Goal: Information Seeking & Learning: Learn about a topic

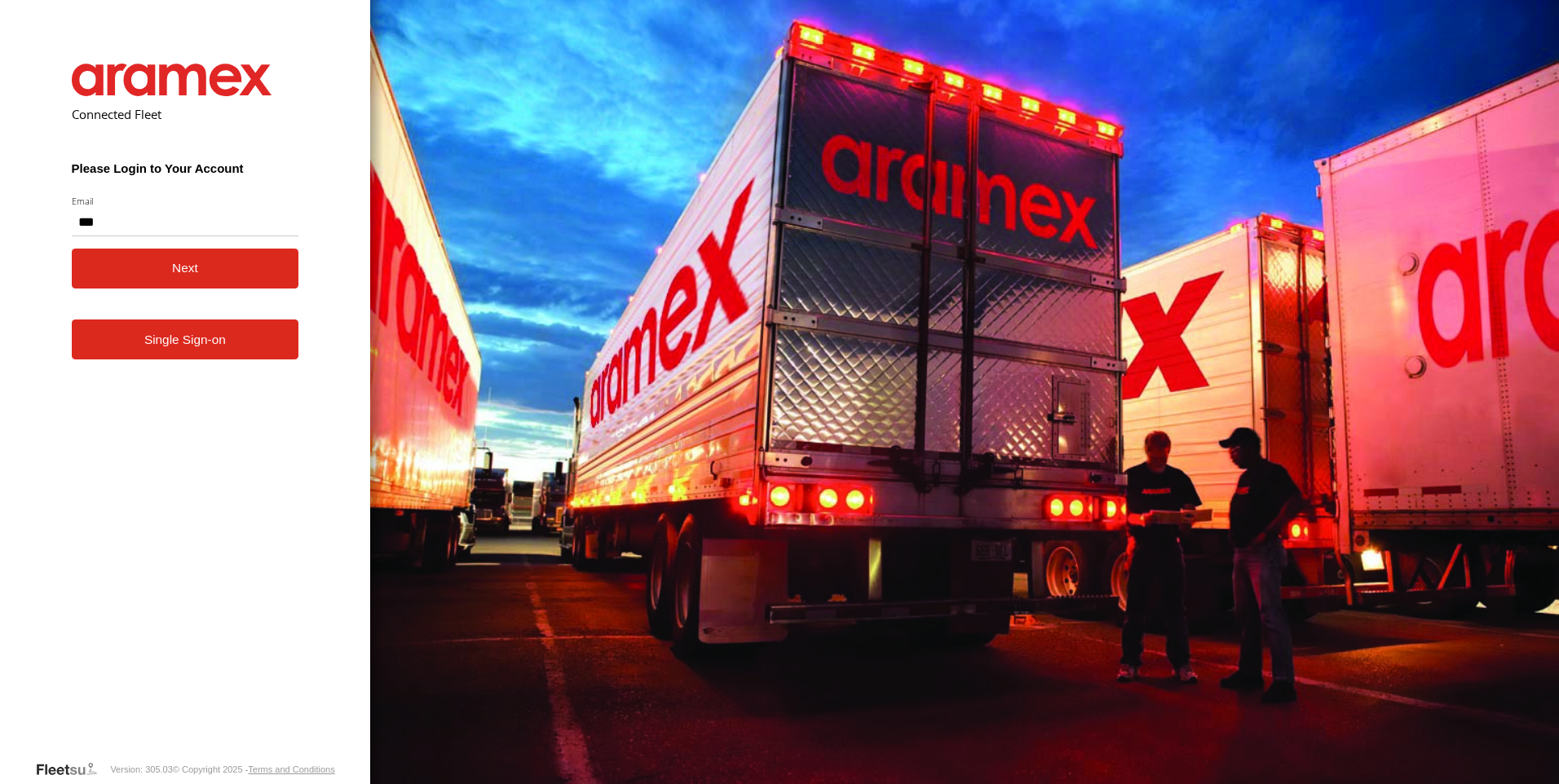
type input "**********"
click at [226, 288] on button "Next" at bounding box center [186, 268] width 228 height 40
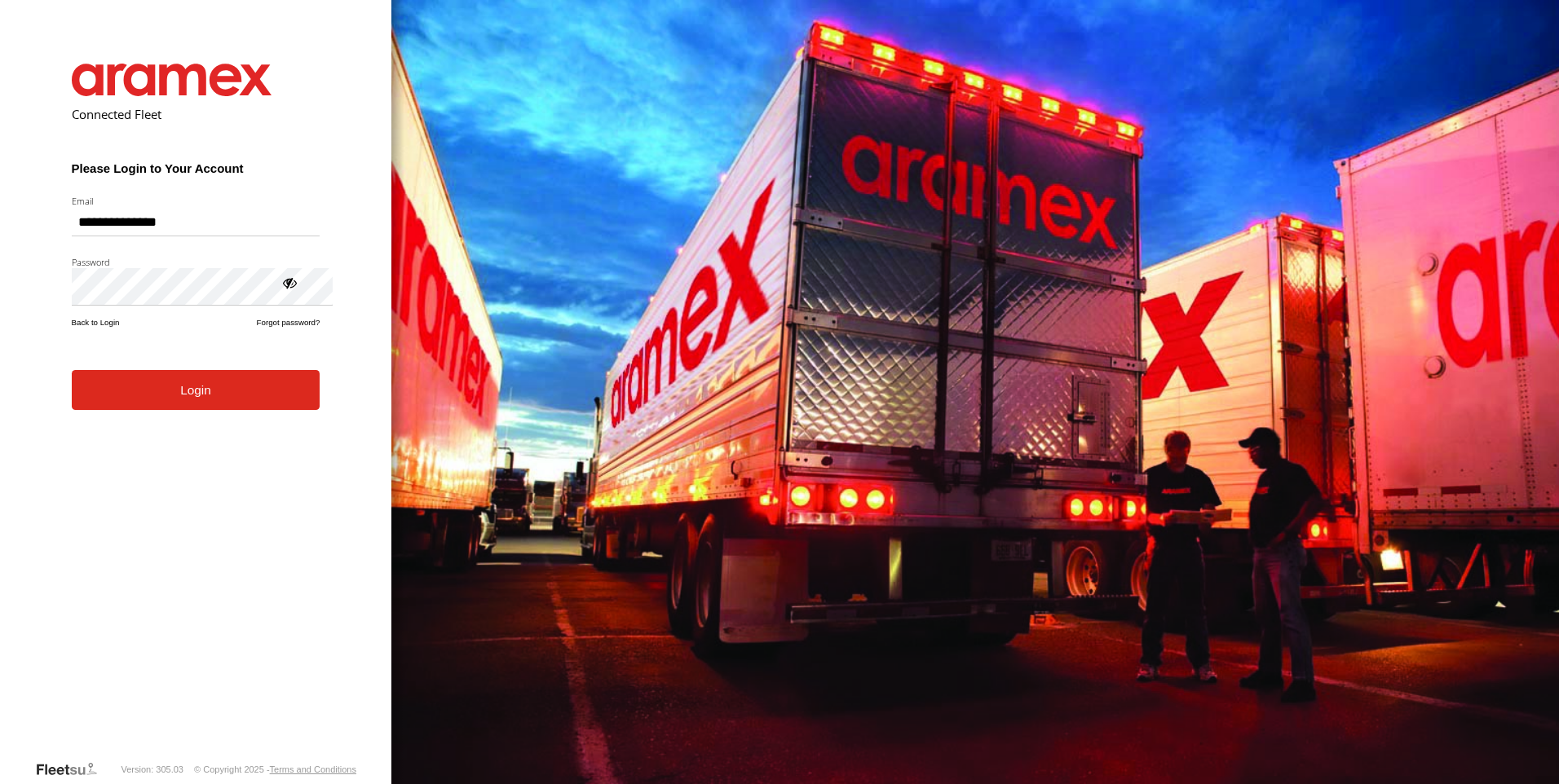
click at [225, 410] on button "Login" at bounding box center [196, 389] width 249 height 40
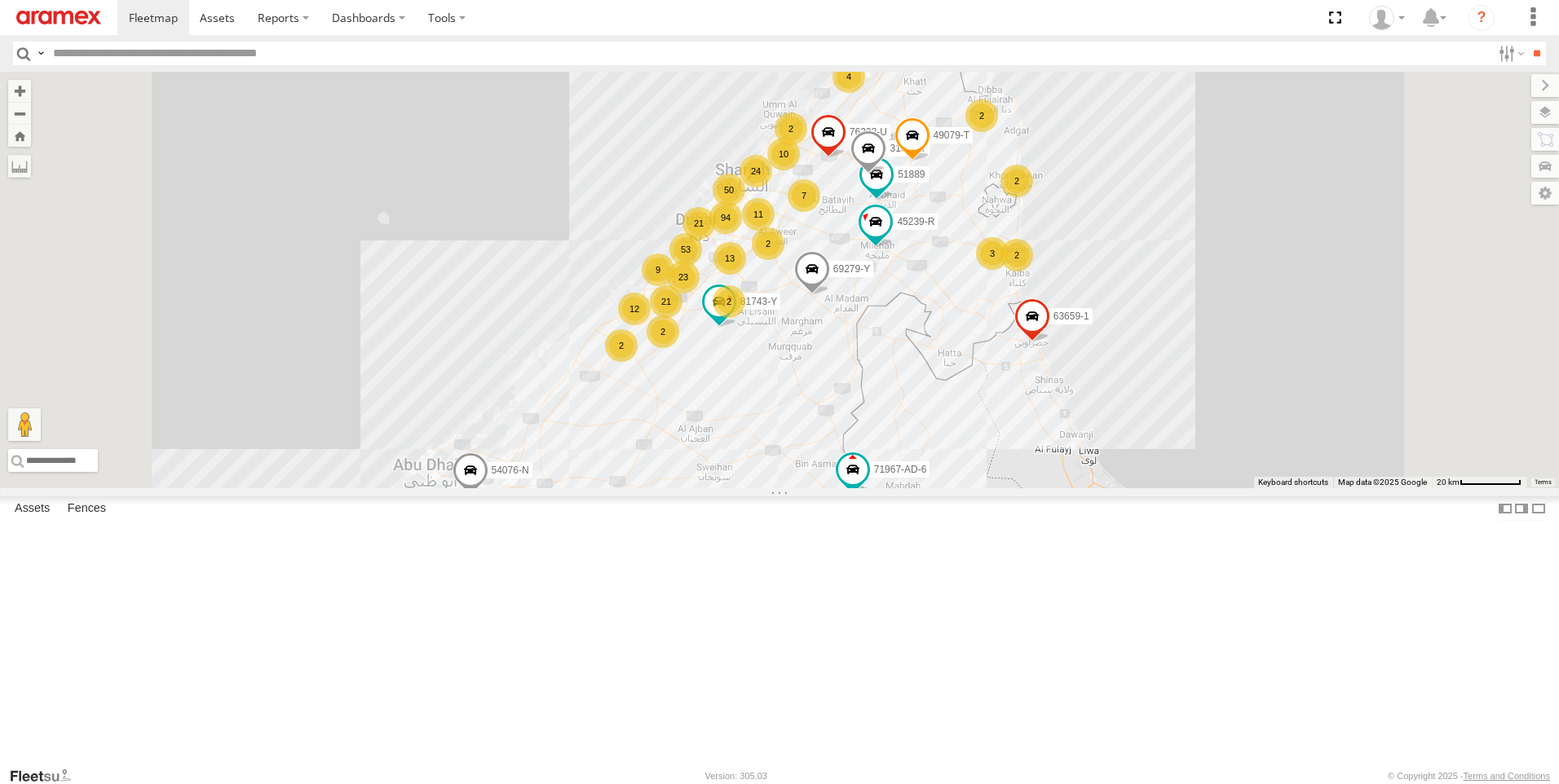
scroll to position [489, 0]
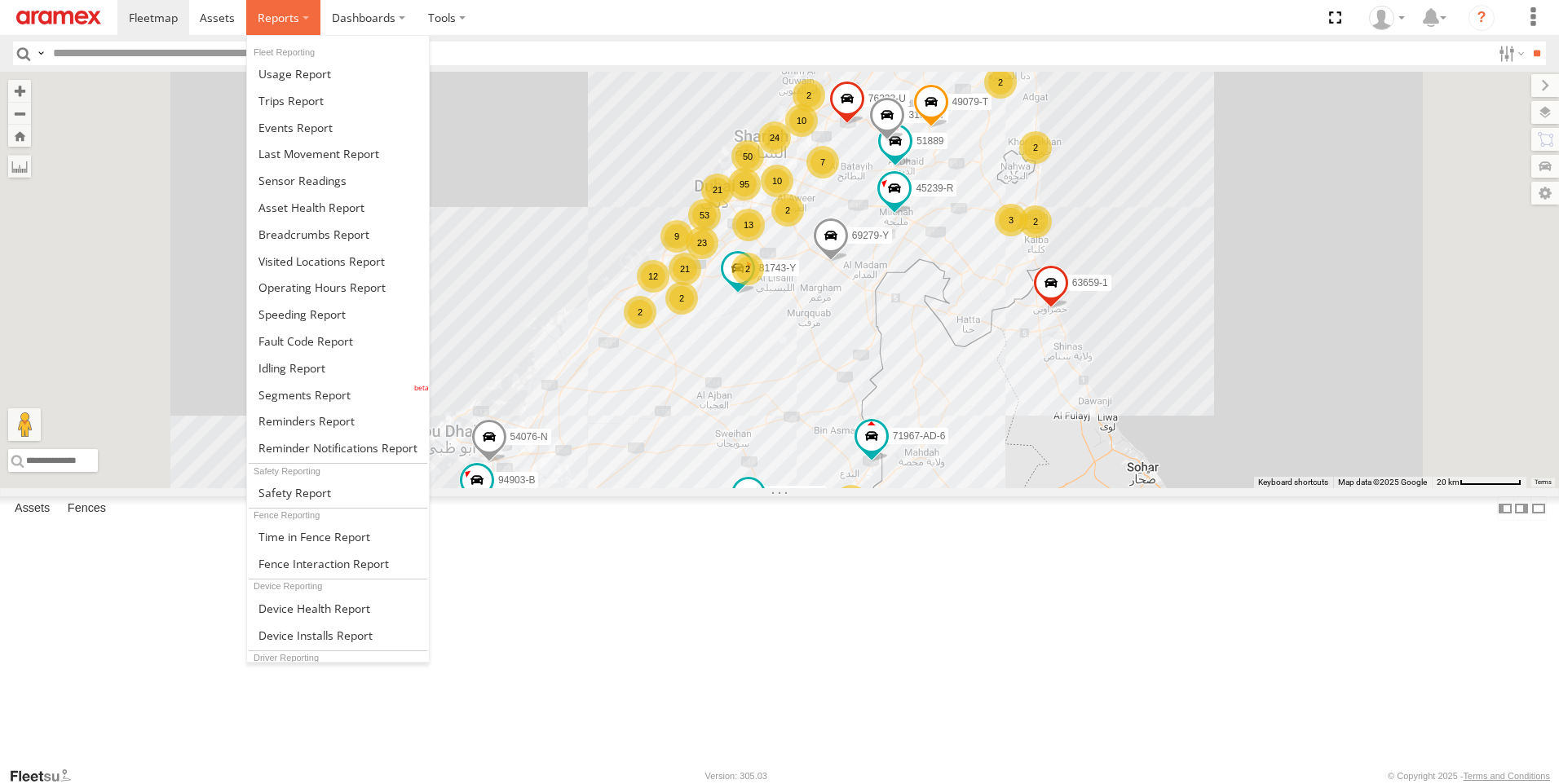
click at [320, 22] on label at bounding box center [283, 18] width 74 height 35
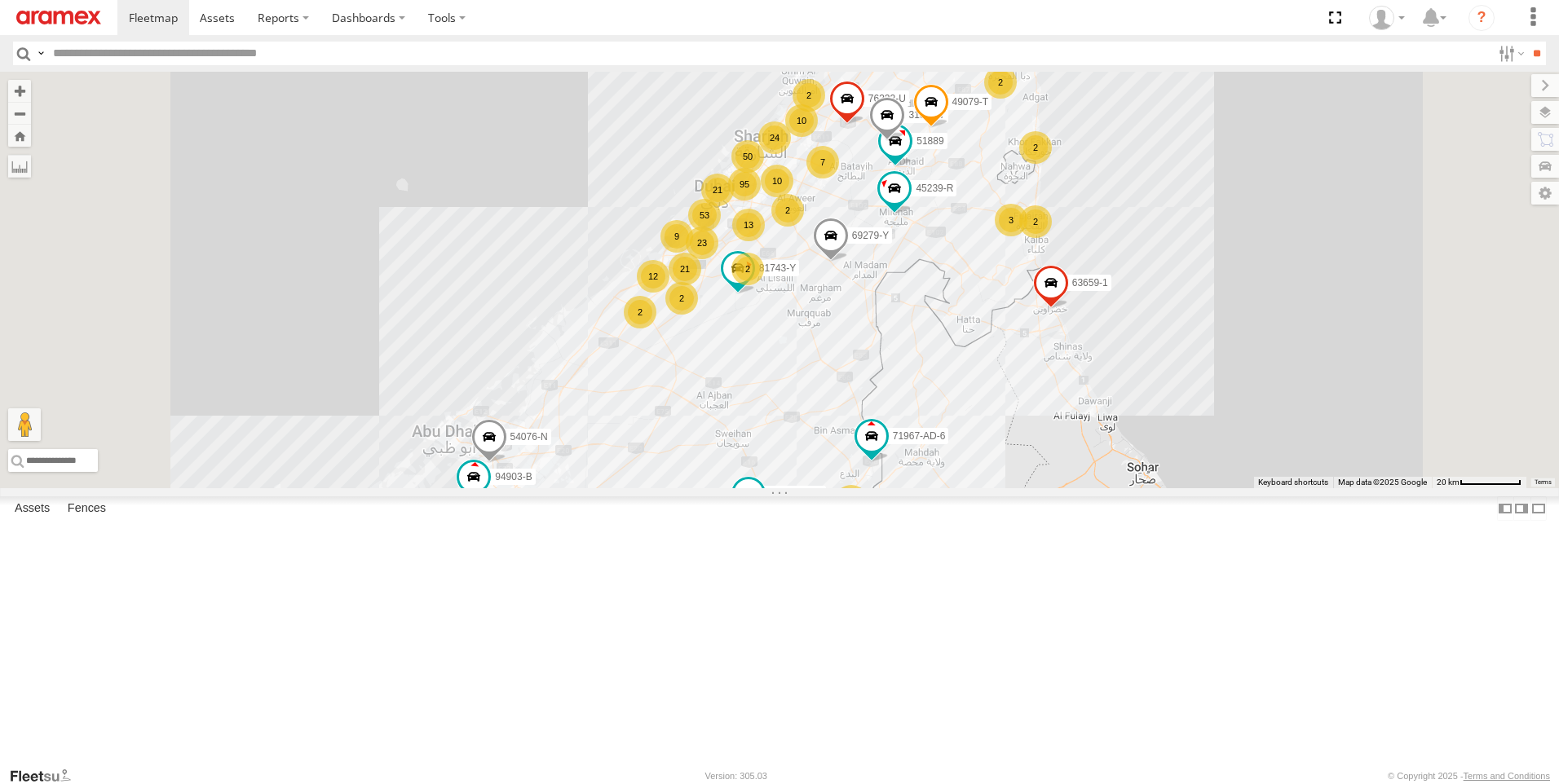
click at [825, 245] on div "63659-1 69279-Y 81743-Y 33872 76322-U 51889 71967-AD-6 31045 Y 94903-B 86239-K …" at bounding box center [779, 280] width 1559 height 417
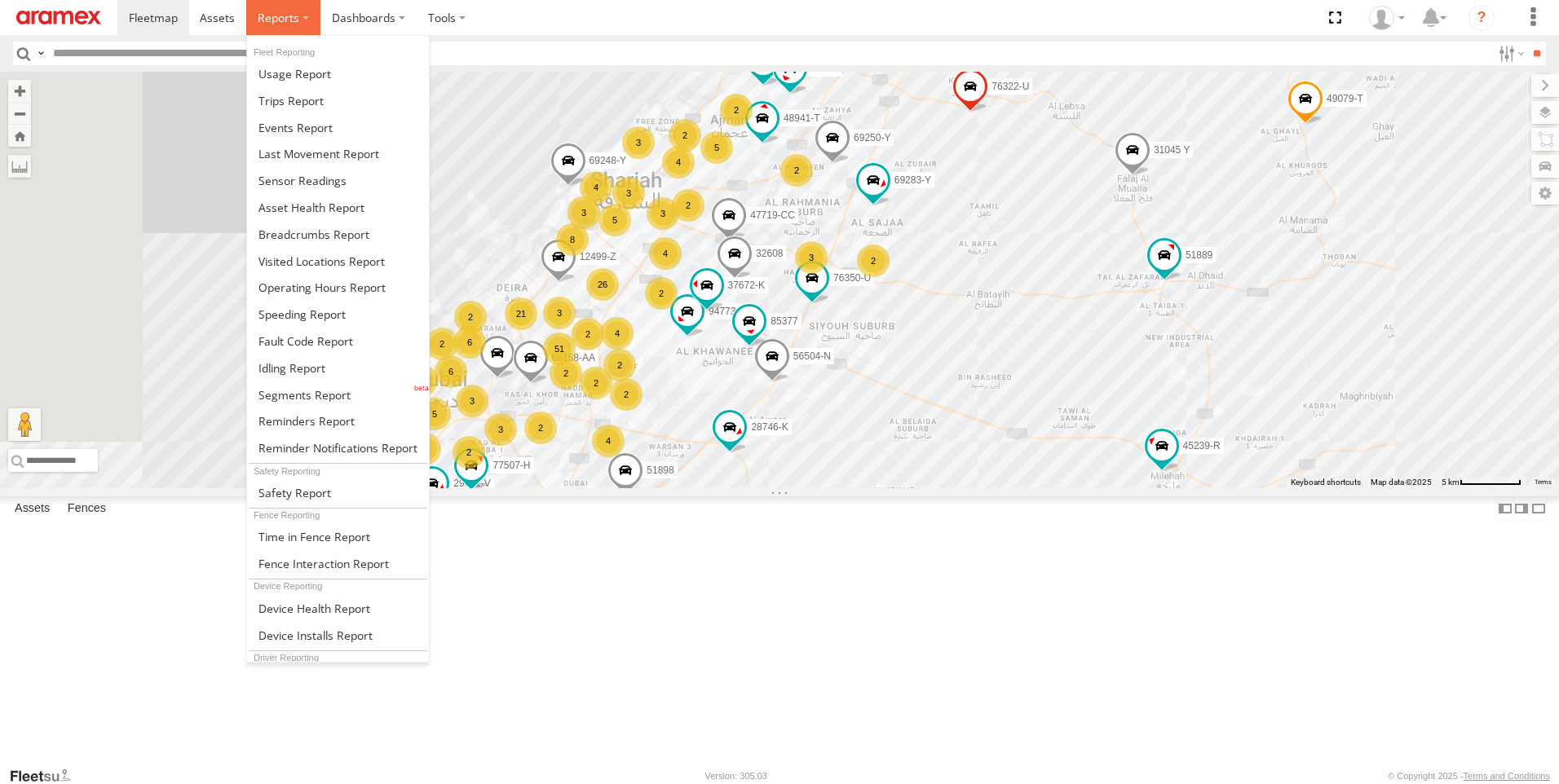
click at [320, 21] on label at bounding box center [283, 18] width 74 height 35
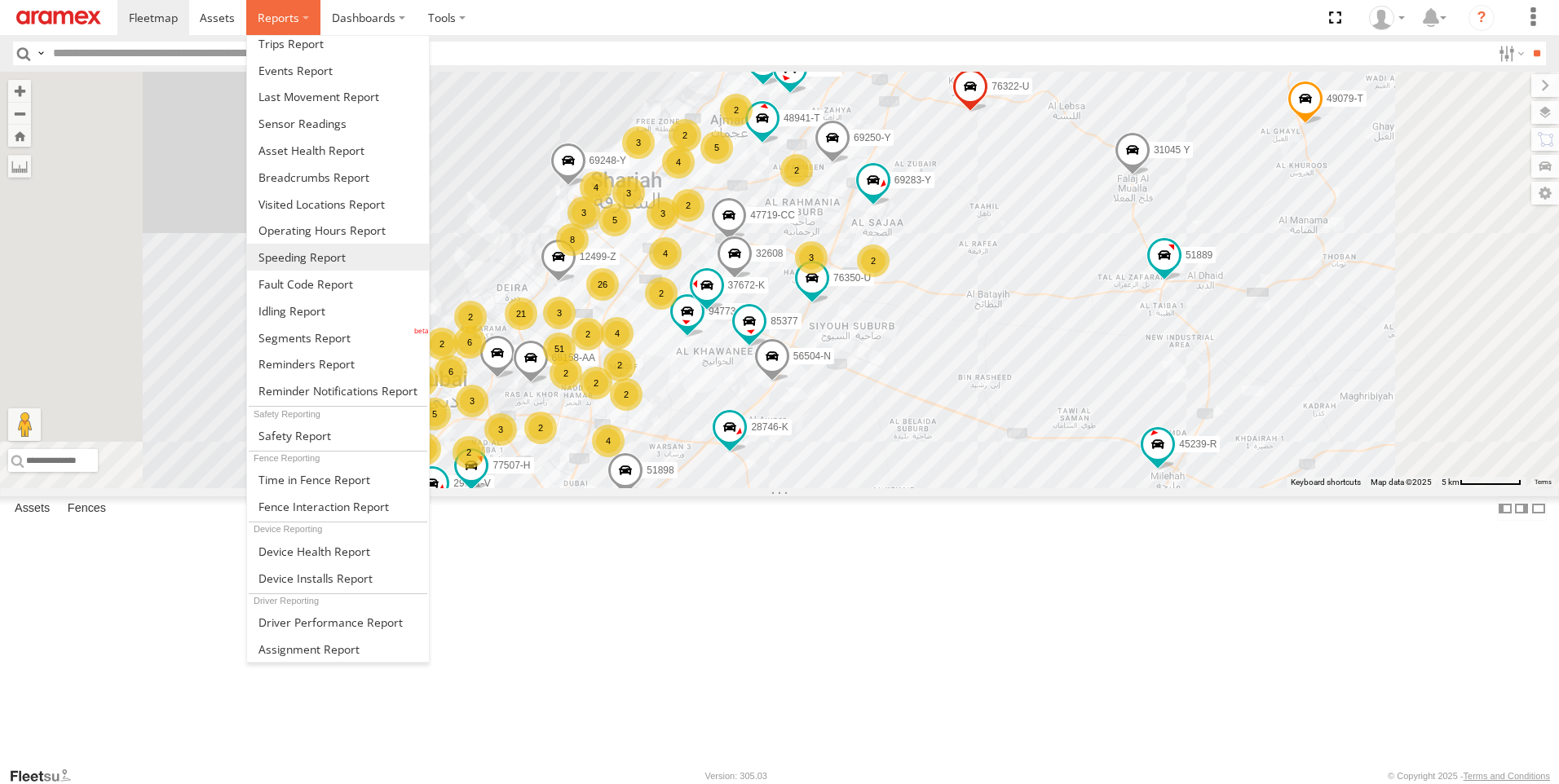
scroll to position [163, 0]
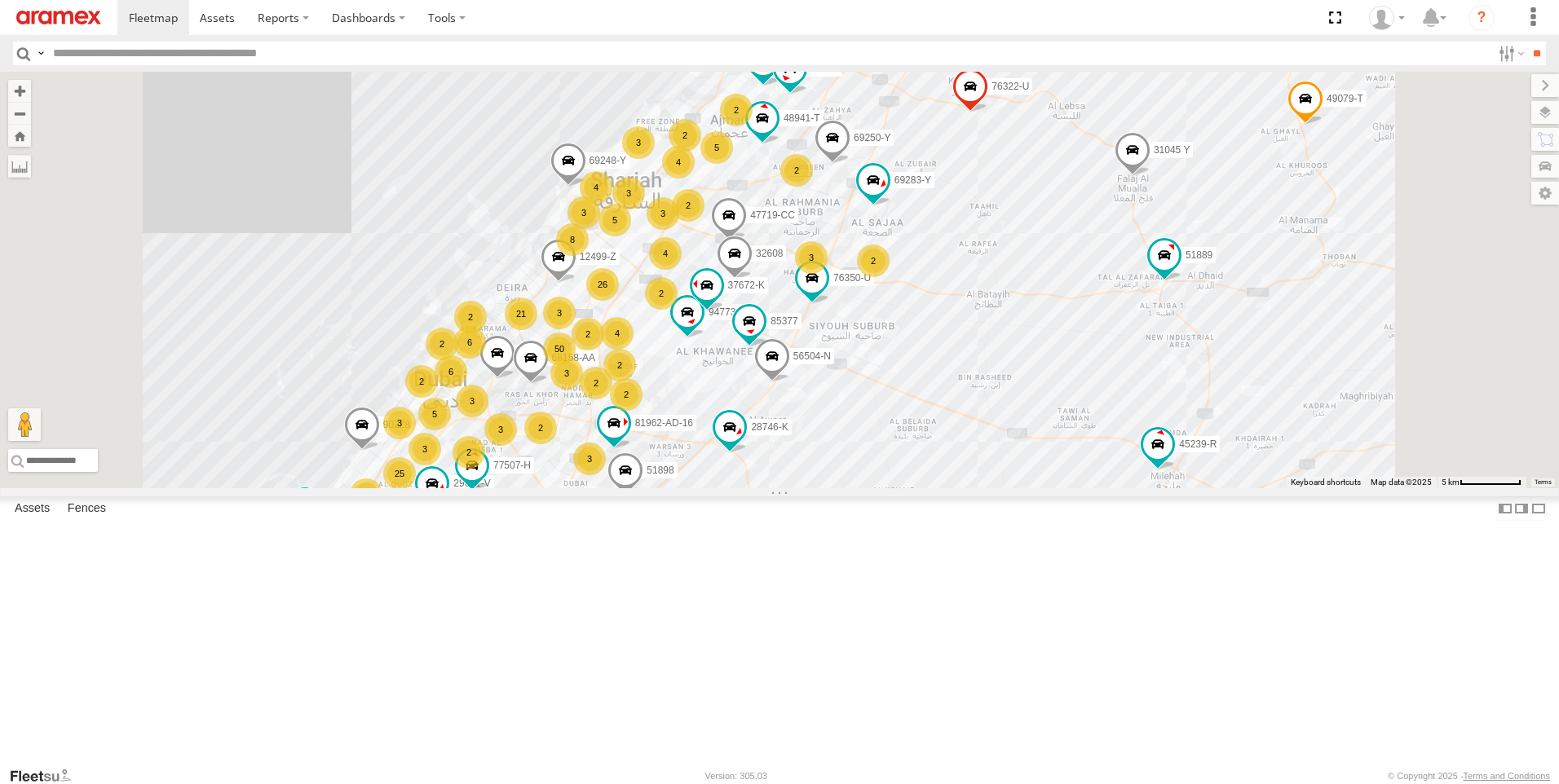
click at [682, 121] on div "63659-1 69279-Y 81743-Y 33872 76322-U 51889 71967-AD-6 31045 Y 94903-B 86239-K …" at bounding box center [779, 280] width 1559 height 417
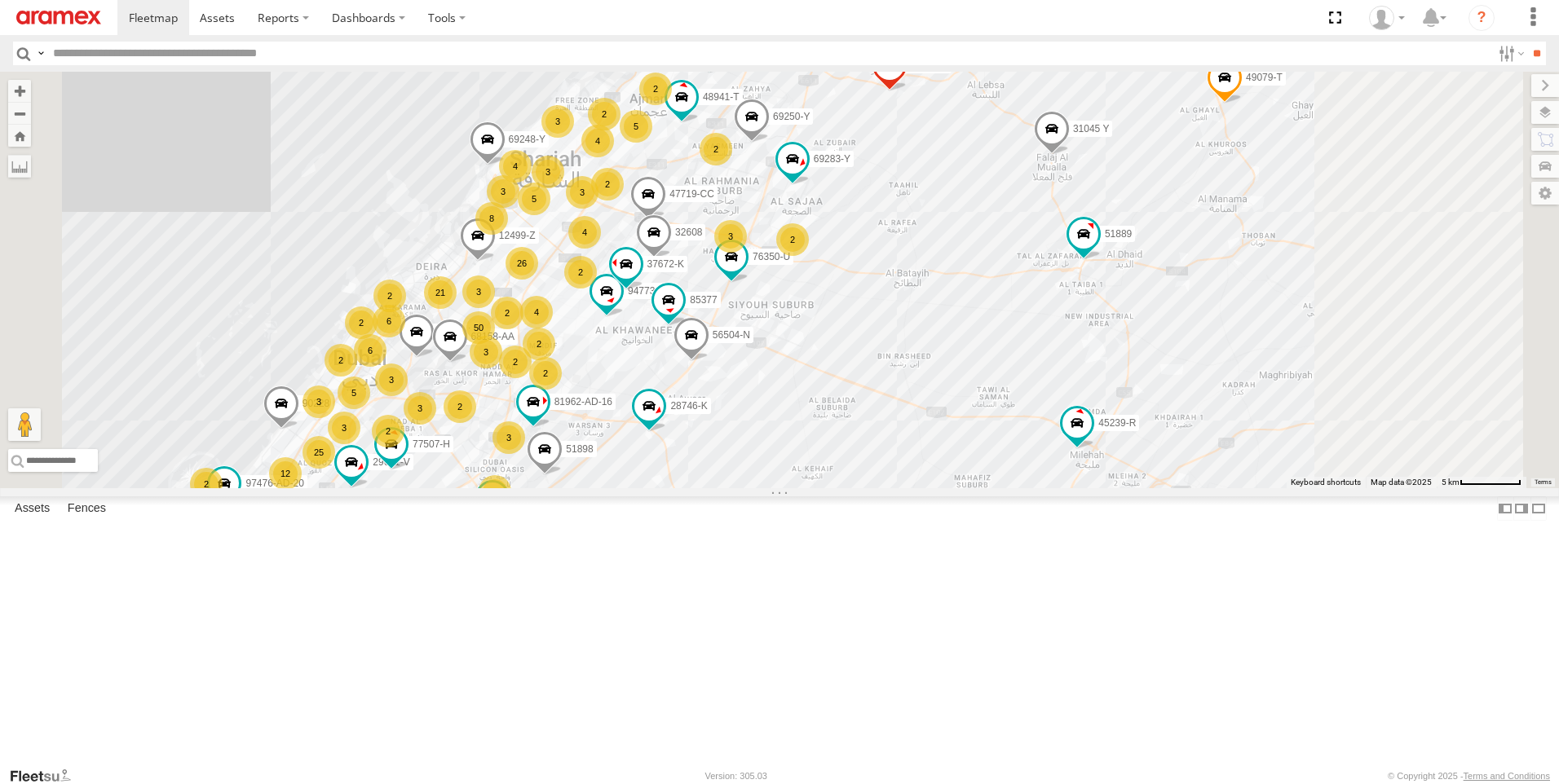
drag, startPoint x: 790, startPoint y: 229, endPoint x: 708, endPoint y: 207, distance: 84.9
click at [708, 207] on div "63659-1 69279-Y 81743-Y 33872 76322-U 51889 71967-AD-6 31045 Y 94903-B 86239-K …" at bounding box center [779, 280] width 1559 height 417
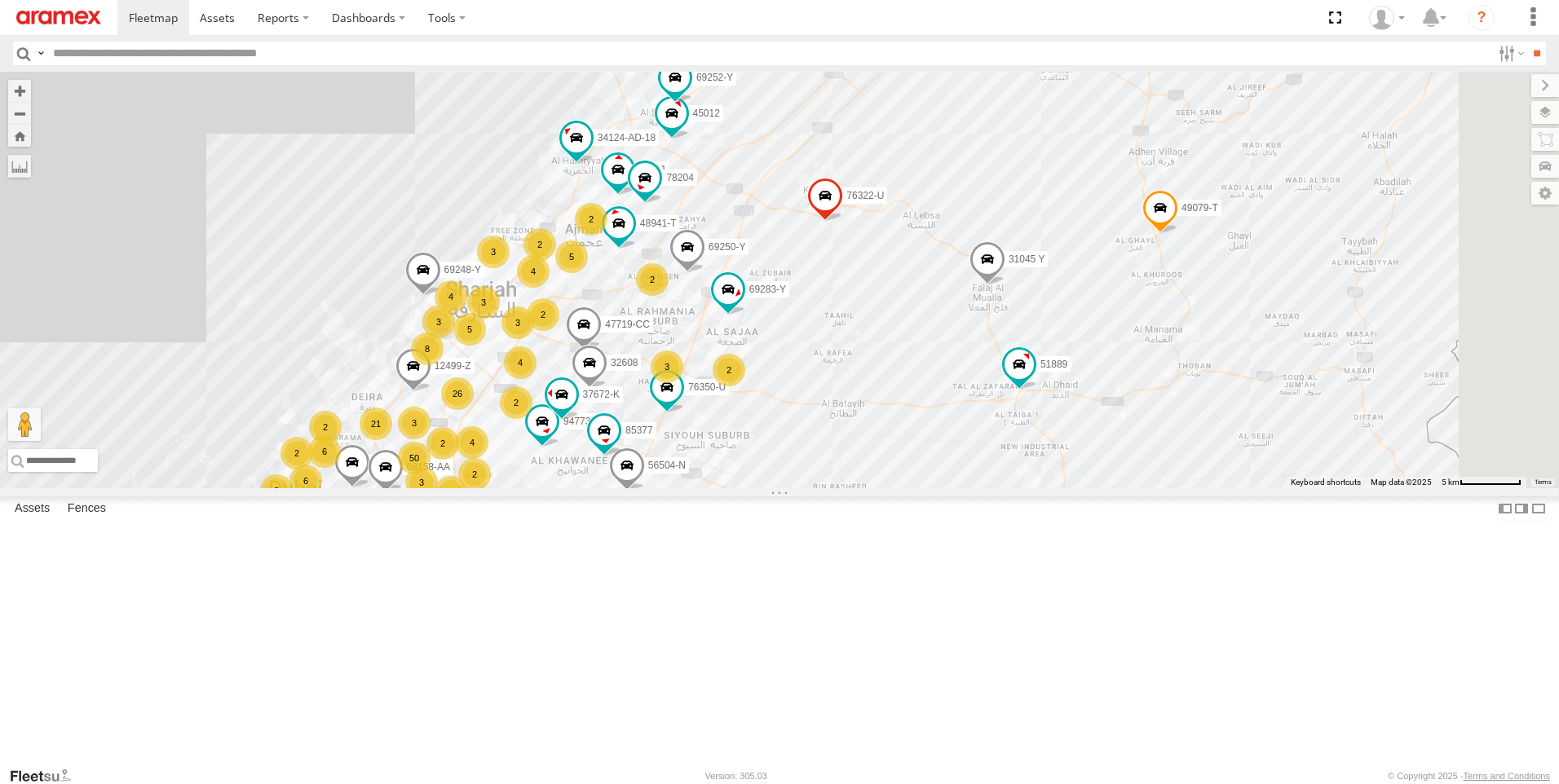
drag, startPoint x: 701, startPoint y: 175, endPoint x: 634, endPoint y: 306, distance: 147.1
click at [634, 306] on div "63659-1 69279-Y 81743-Y 33872 76322-U 51889 71967-AD-6 31045 Y 94903-B 86239-K …" at bounding box center [779, 280] width 1559 height 417
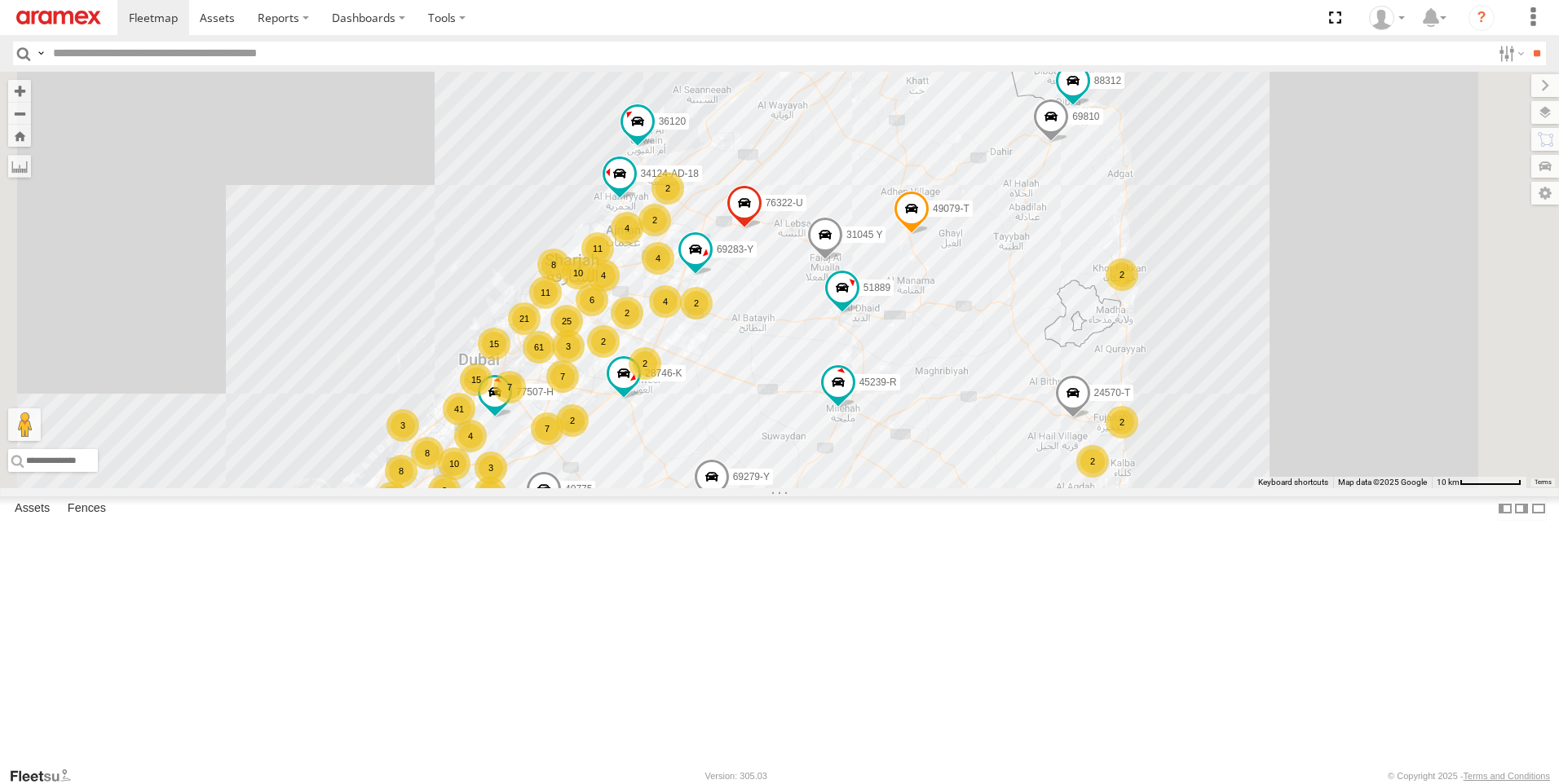
drag, startPoint x: 632, startPoint y: 171, endPoint x: 755, endPoint y: 207, distance: 128.2
click at [755, 207] on div "63659-1 69279-Y 81743-Y 33872 76322-U 51889 71967-AD-6 31045 Y 94903-B 86239-K …" at bounding box center [779, 280] width 1559 height 417
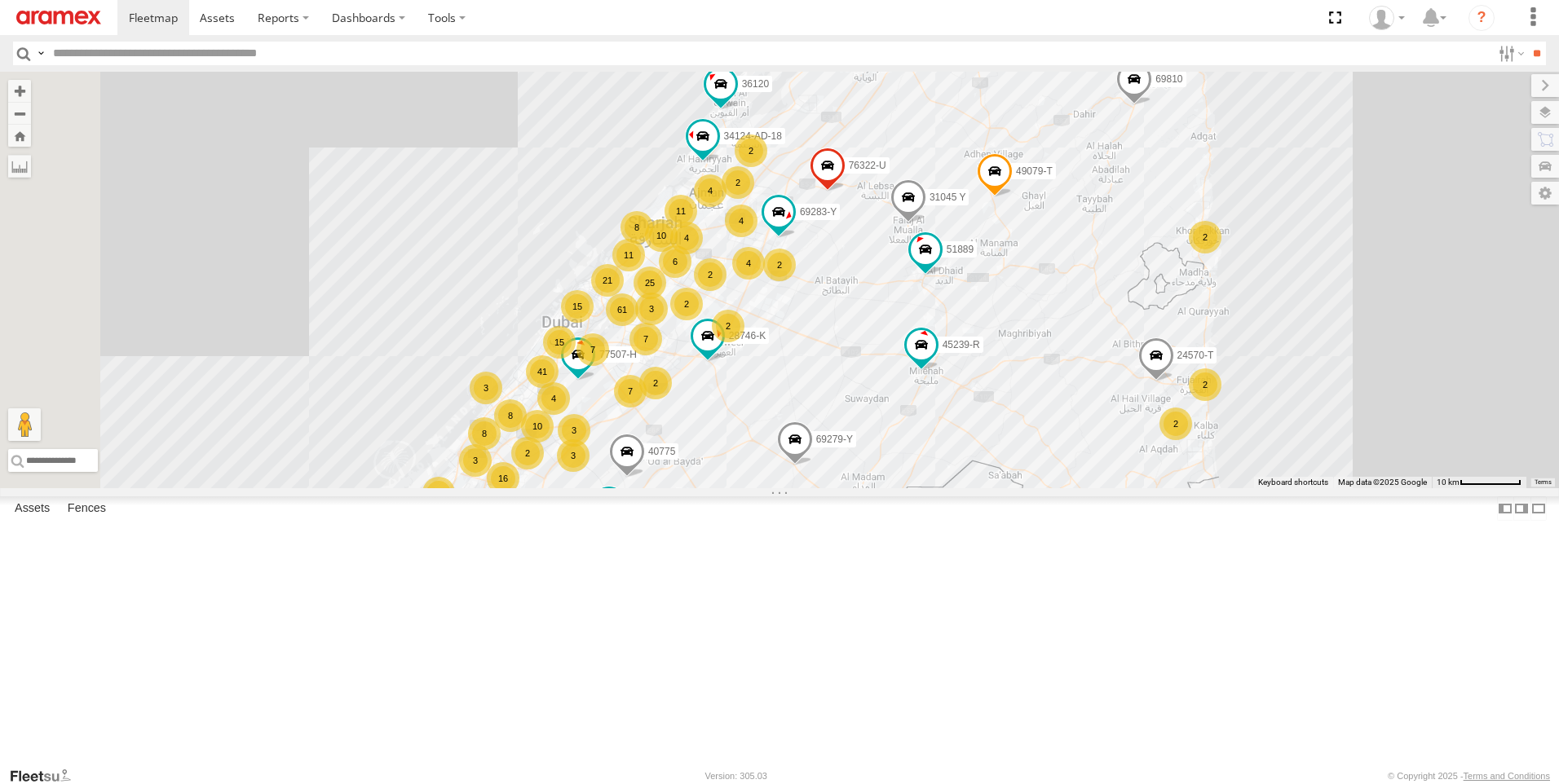
drag, startPoint x: 553, startPoint y: 412, endPoint x: 600, endPoint y: 347, distance: 80.2
click at [643, 371] on div "63659-1 69279-Y 81743-Y 33872 76322-U 51889 71967-AD-6 31045 Y 94903-B 86239-K …" at bounding box center [779, 280] width 1559 height 417
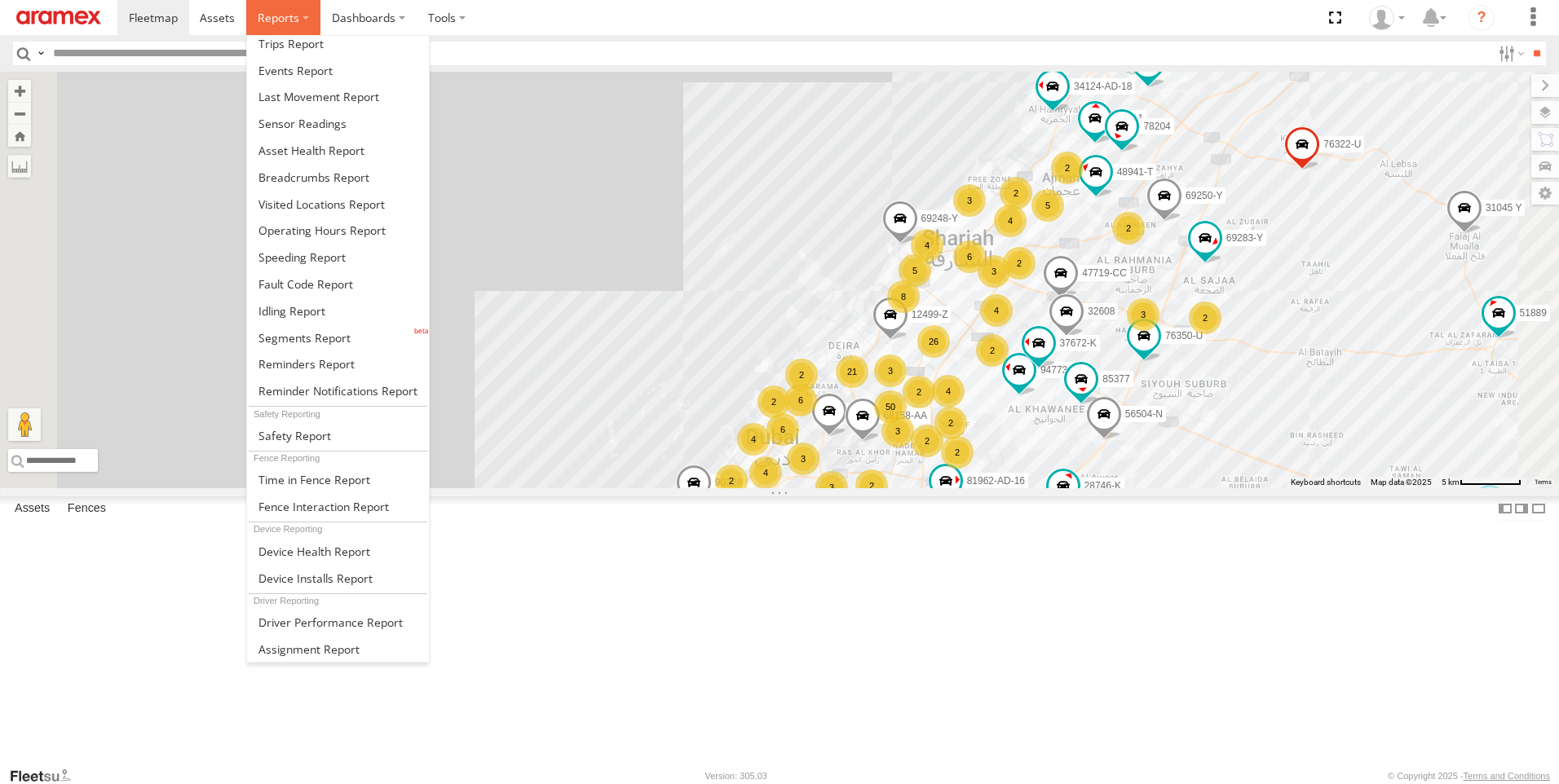
click at [320, 15] on label at bounding box center [283, 18] width 74 height 35
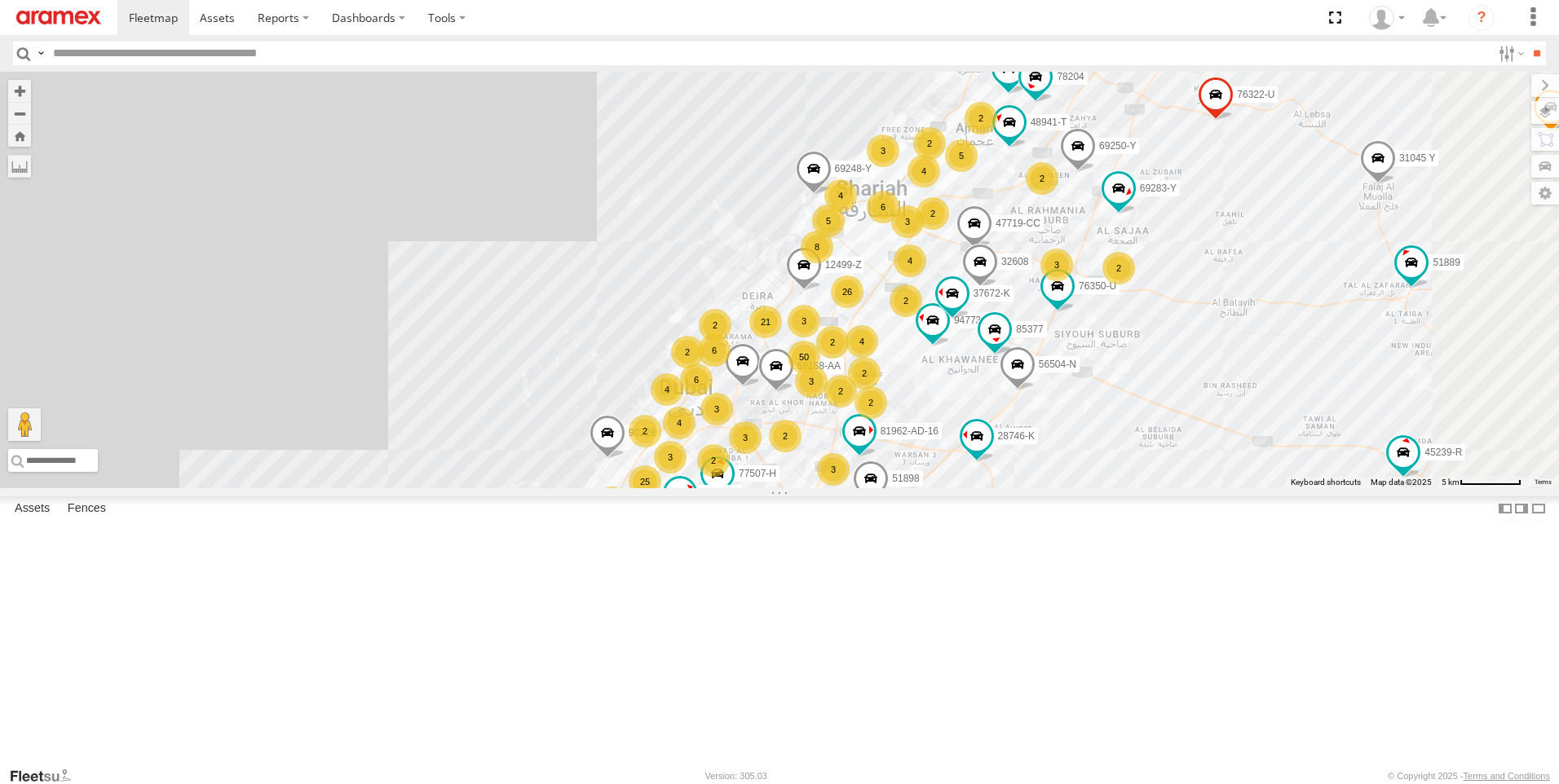
drag, startPoint x: 941, startPoint y: 313, endPoint x: 781, endPoint y: 236, distance: 177.6
click at [824, 252] on div "63659-1 69279-Y 81743-Y 33872 76322-U 51889 71967-AD-6 31045 Y 94903-B 86239-K …" at bounding box center [779, 280] width 1559 height 417
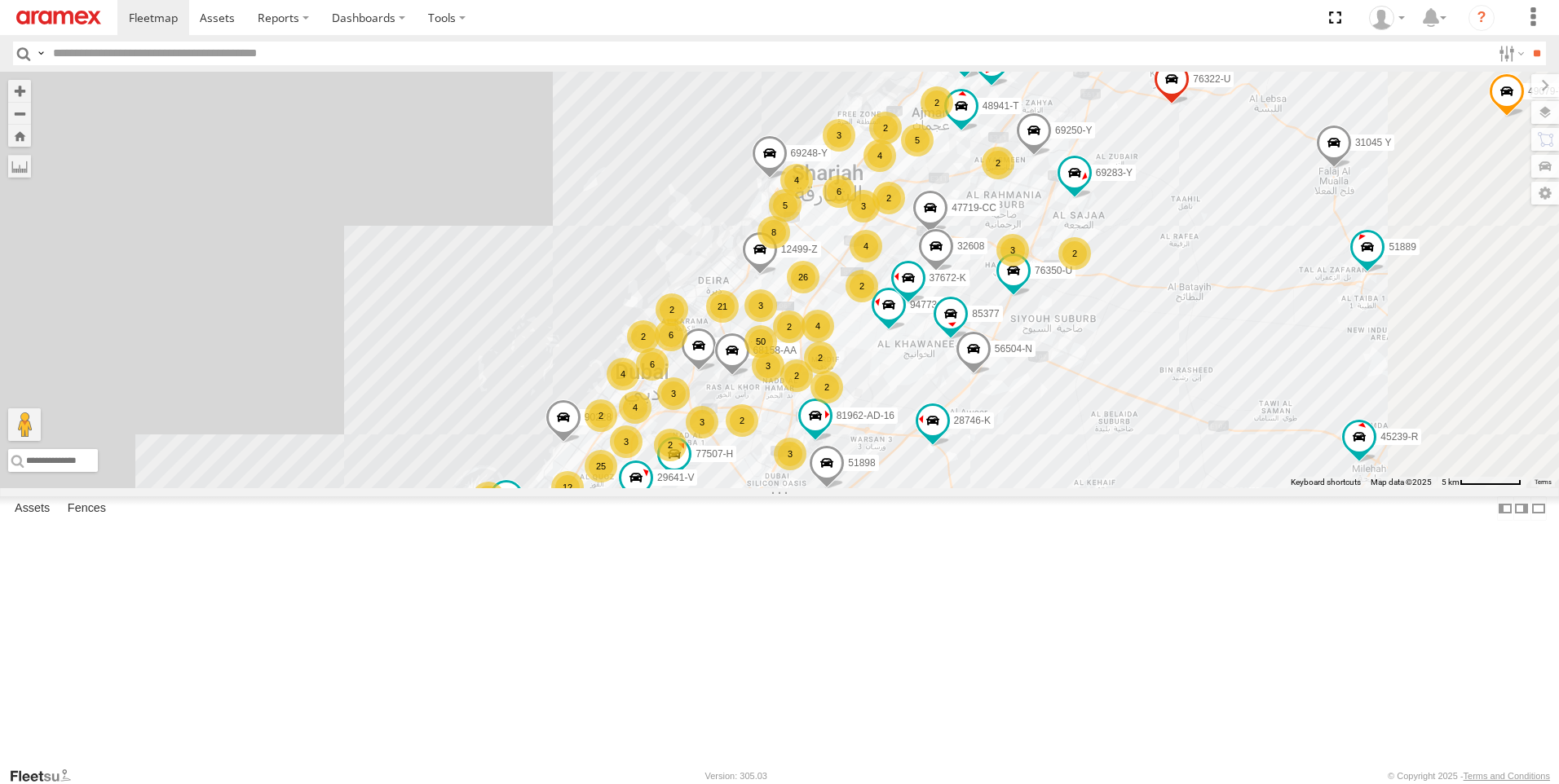
scroll to position [1711, 0]
click at [0, 0] on div "97470-AD-20" at bounding box center [0, 0] width 0 height 0
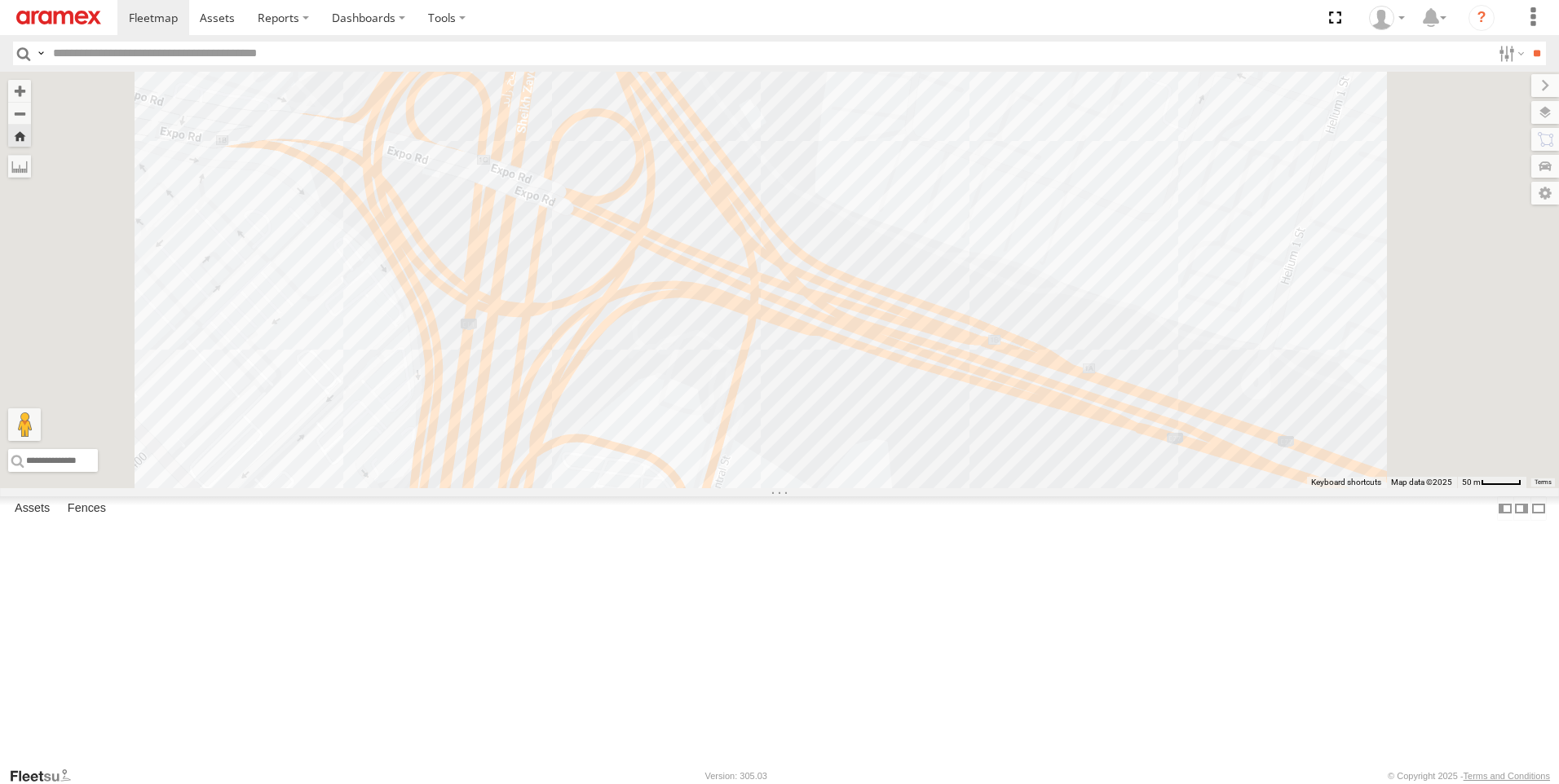
click at [990, 437] on div "97470-AD-20" at bounding box center [779, 280] width 1559 height 417
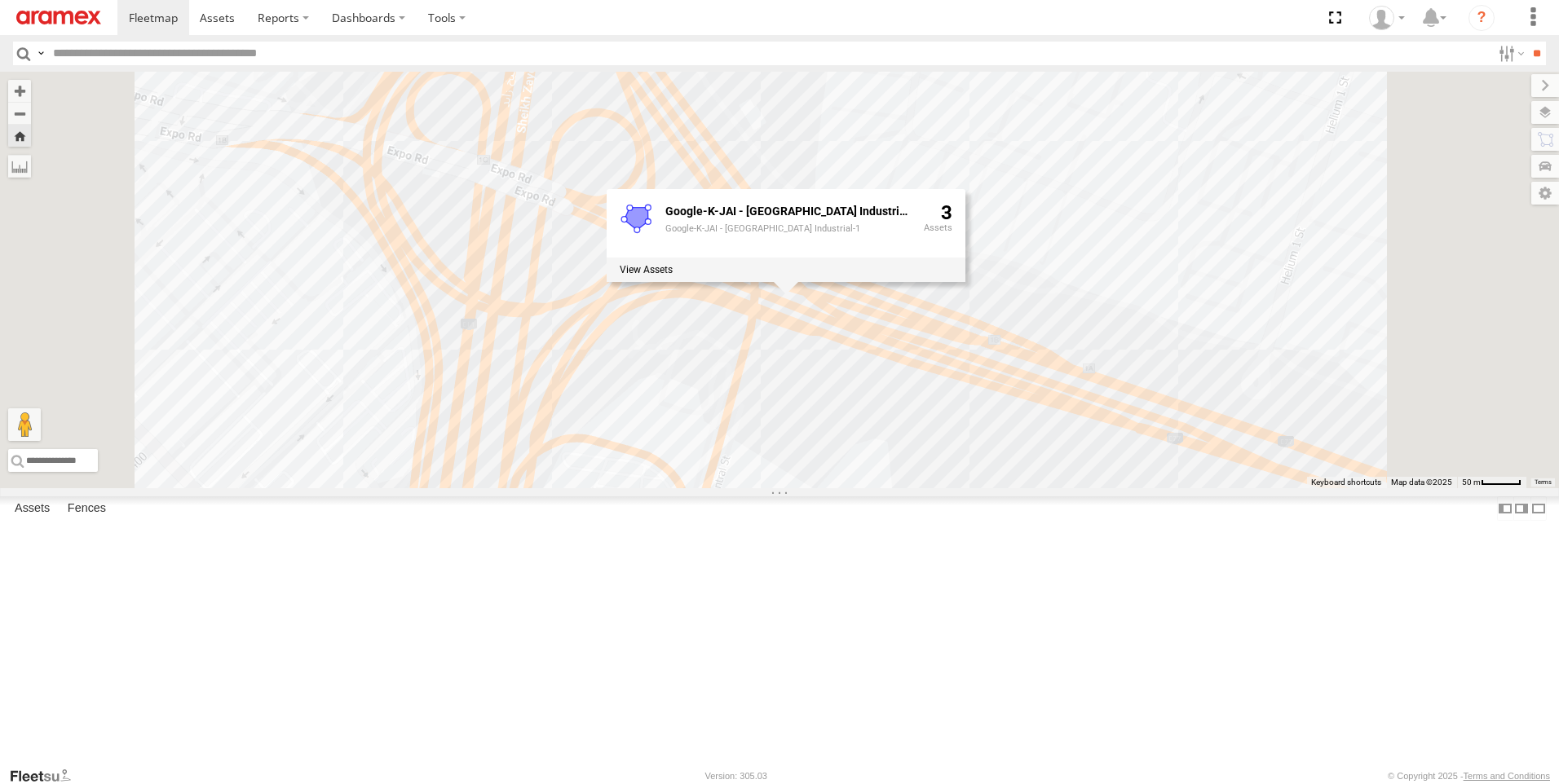
click at [704, 609] on span "97470-AD-20" at bounding box center [675, 603] width 58 height 11
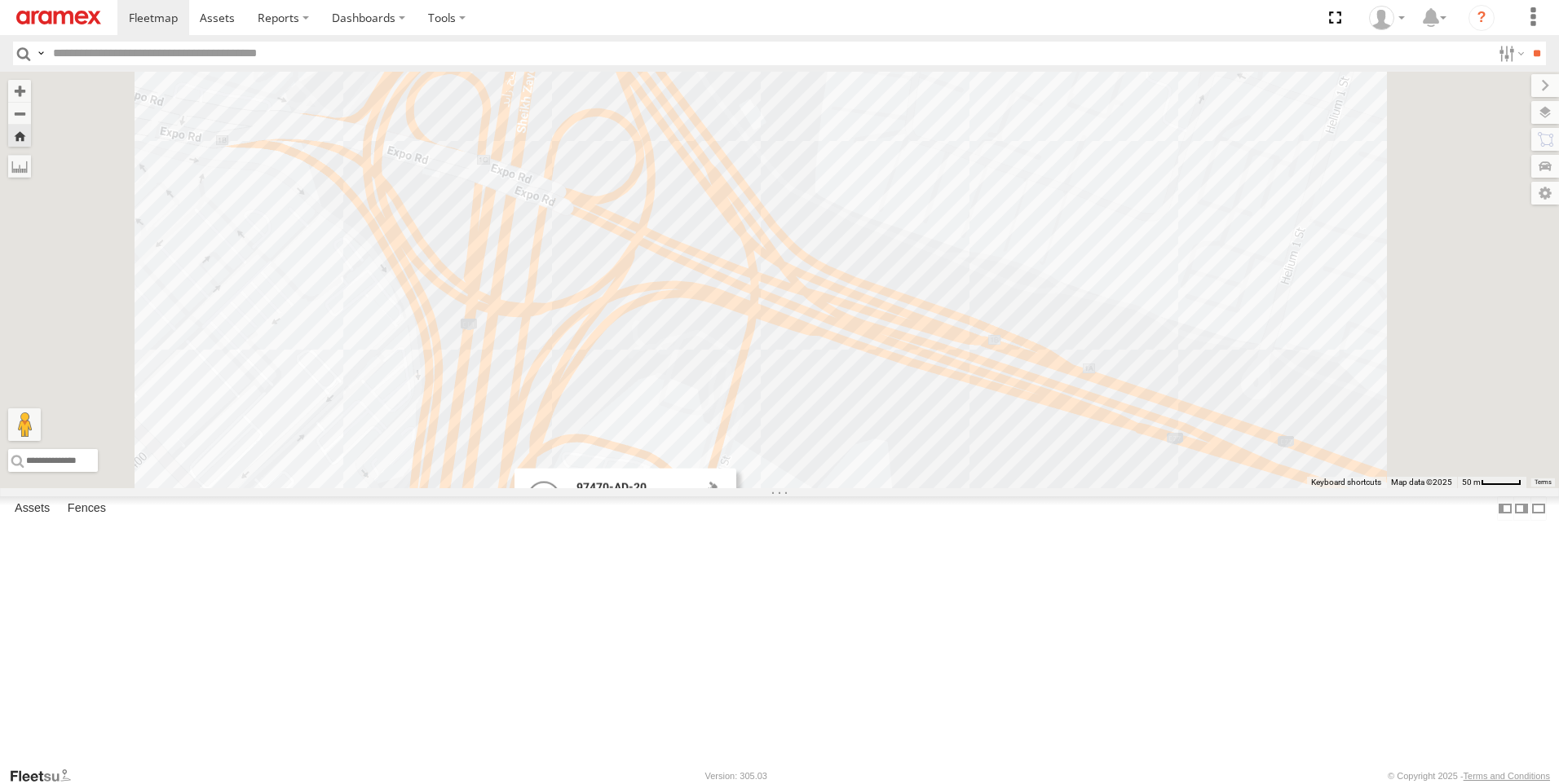
scroll to position [0, 0]
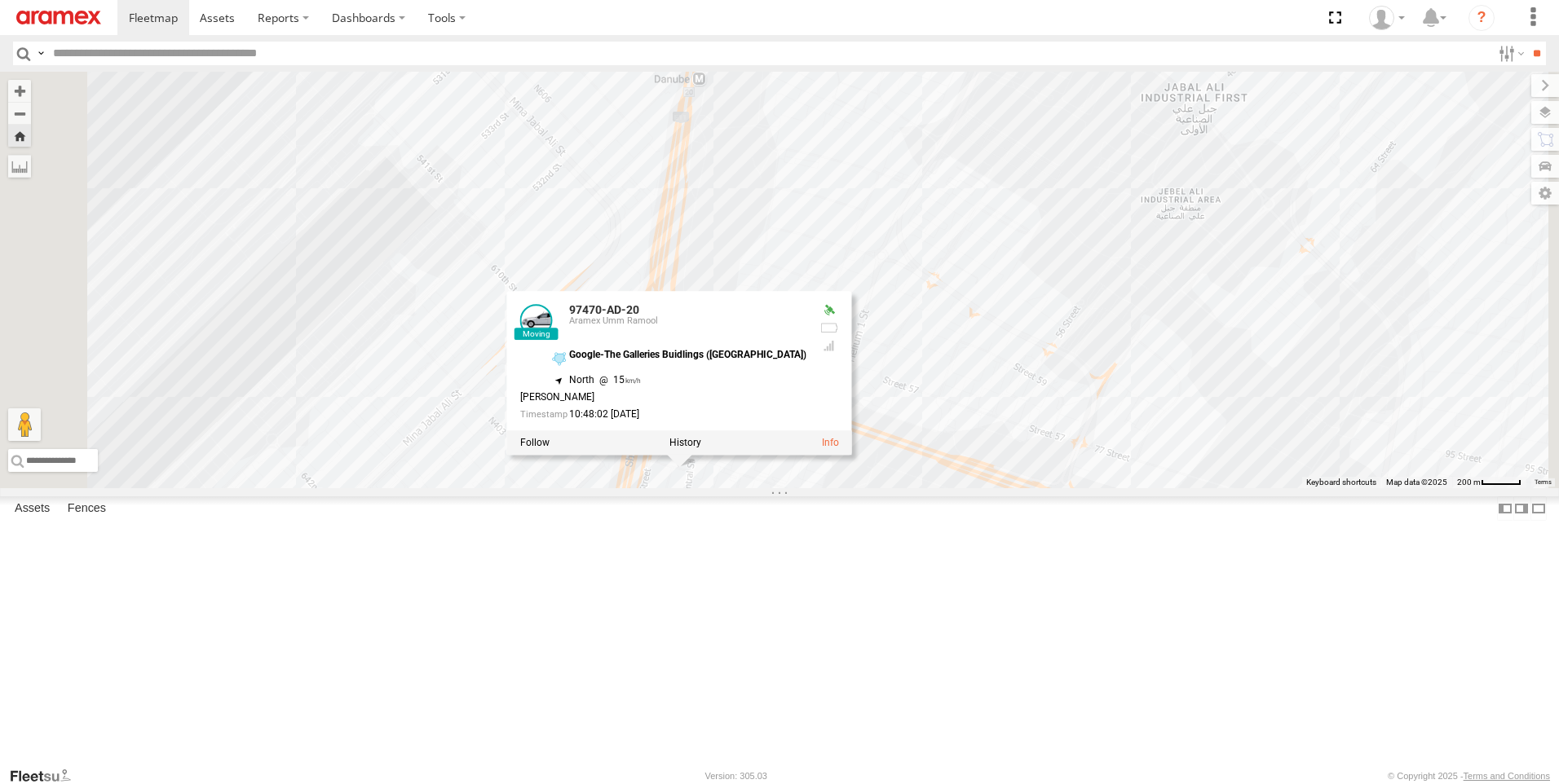
click at [906, 337] on div "97470-AD-20 97470-AD-20 Aramex Umm Ramool Google-The Galleries Buidlings (Jebel…" at bounding box center [779, 280] width 1559 height 417
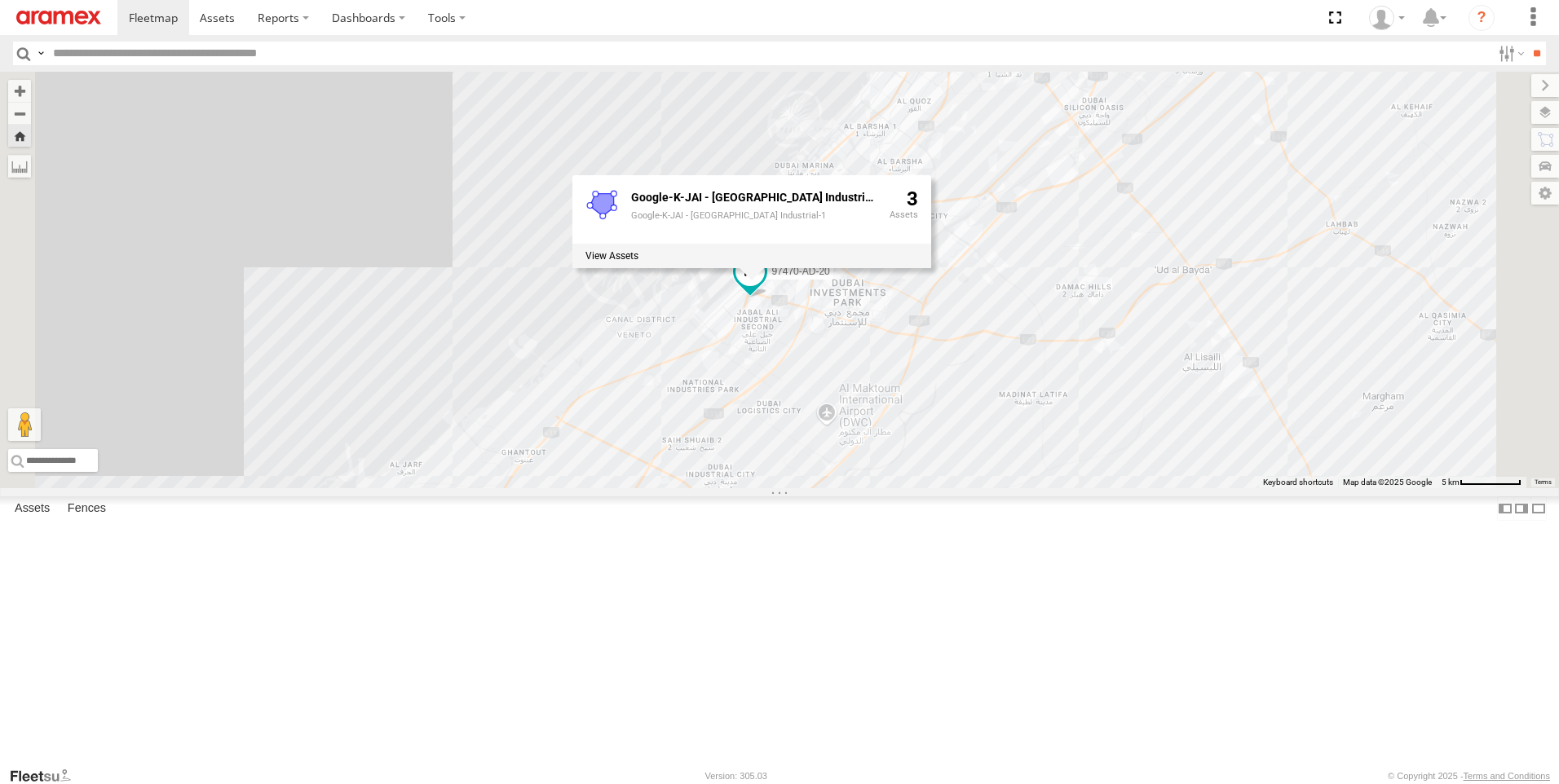
click at [834, 213] on div "97470-AD-20 Google-K-JAI - Jebel Ali Industrial-1 Google-K-JAI - Jebel Ali Indu…" at bounding box center [779, 280] width 1559 height 417
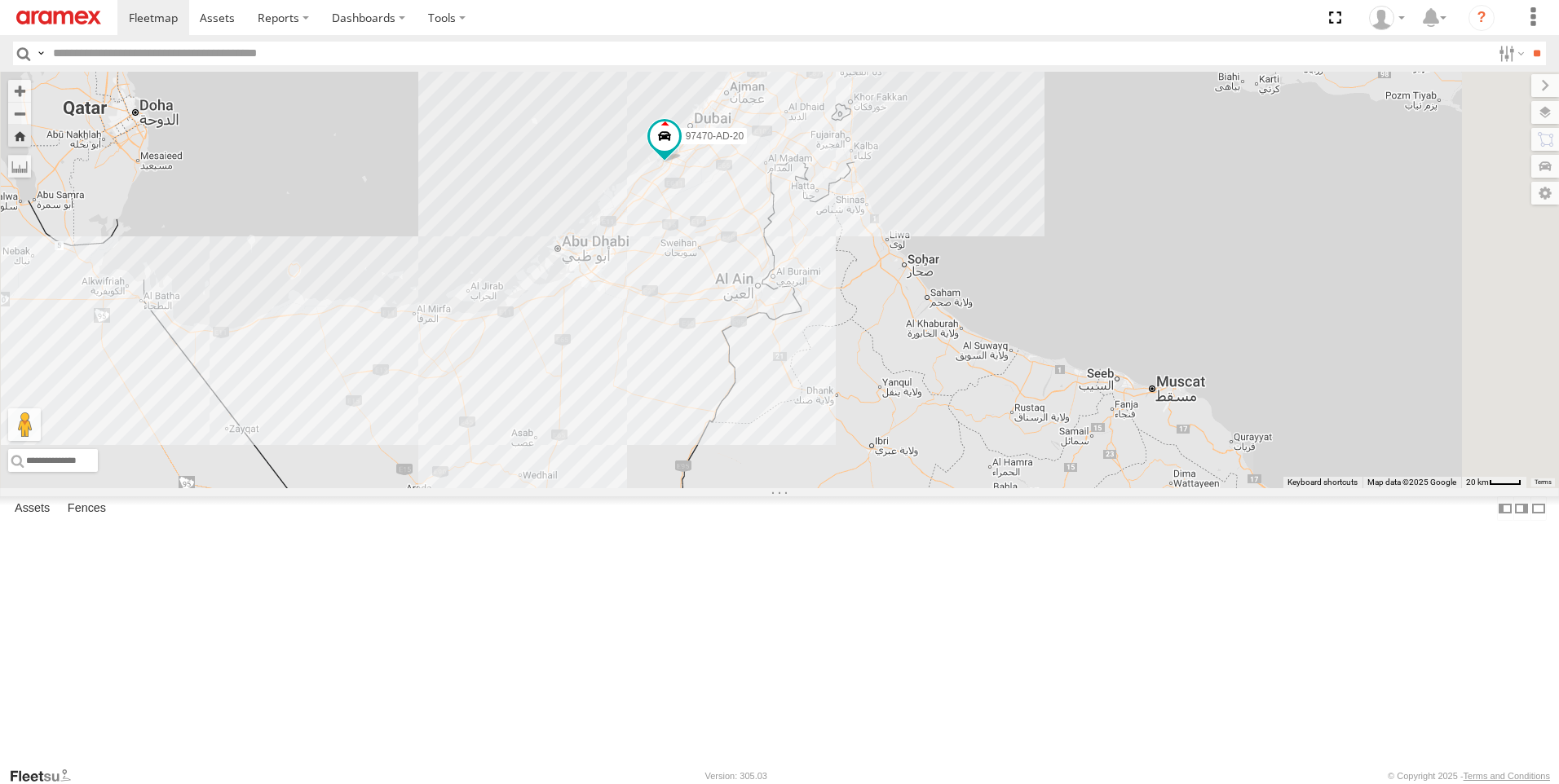
drag, startPoint x: 768, startPoint y: 399, endPoint x: 753, endPoint y: 247, distance: 152.7
click at [753, 249] on div "97470-AD-20" at bounding box center [779, 280] width 1559 height 417
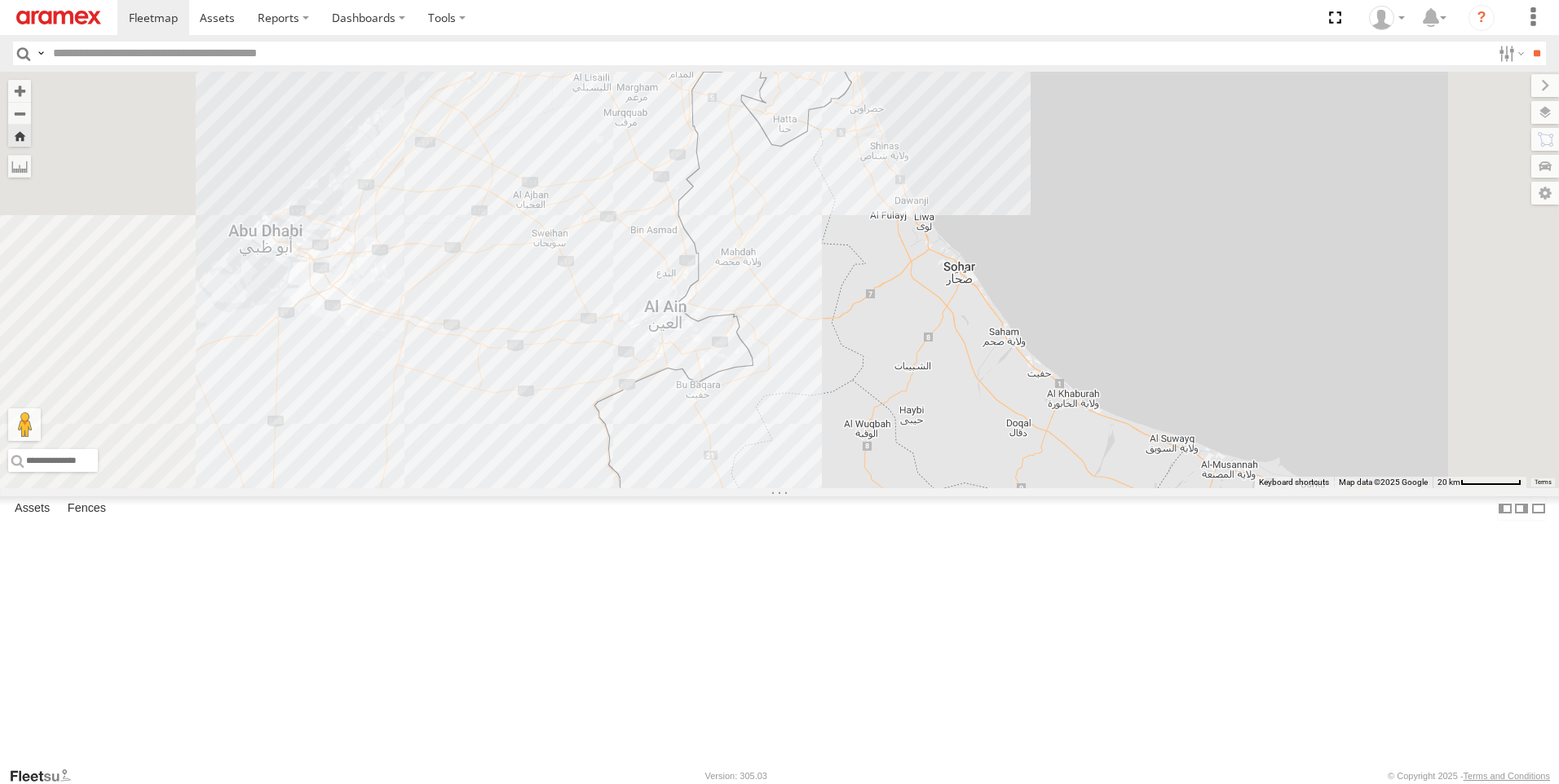
drag, startPoint x: 802, startPoint y: 269, endPoint x: 807, endPoint y: 319, distance: 50.2
click at [807, 319] on div "97470-AD-20" at bounding box center [779, 280] width 1559 height 417
click at [235, 12] on span at bounding box center [217, 18] width 35 height 16
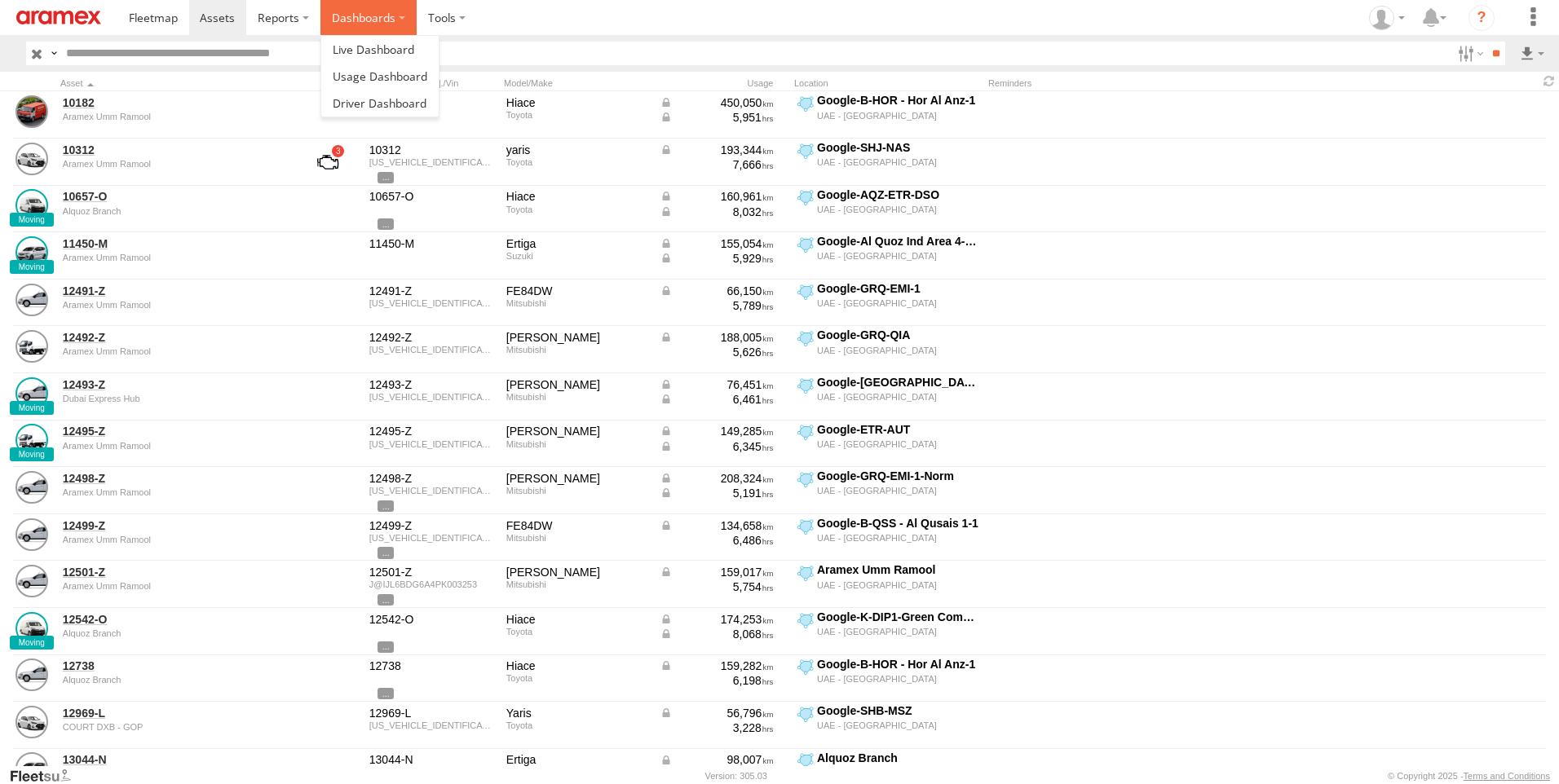
click at [417, 25] on label "Dashboards" at bounding box center [368, 18] width 96 height 35
click at [414, 53] on span at bounding box center [373, 49] width 82 height 16
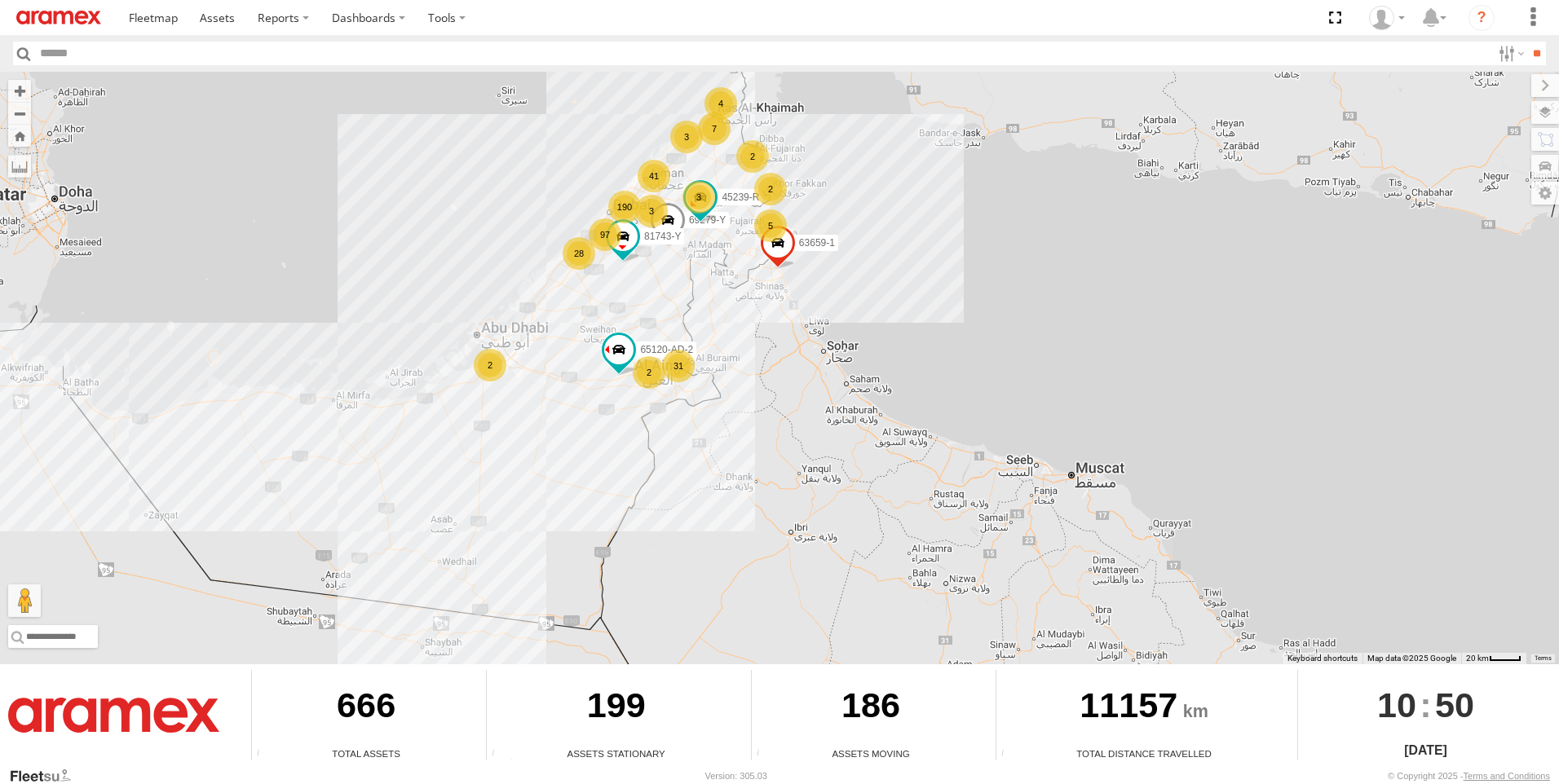
drag, startPoint x: 920, startPoint y: 378, endPoint x: 957, endPoint y: 280, distance: 104.8
click at [957, 280] on div "63659-1 69279-Y 45239-R 81743-Y 65120-AD-2 190 31 97 28 41 3 7 4 5 3 2 2 2 3 2" at bounding box center [779, 368] width 1559 height 592
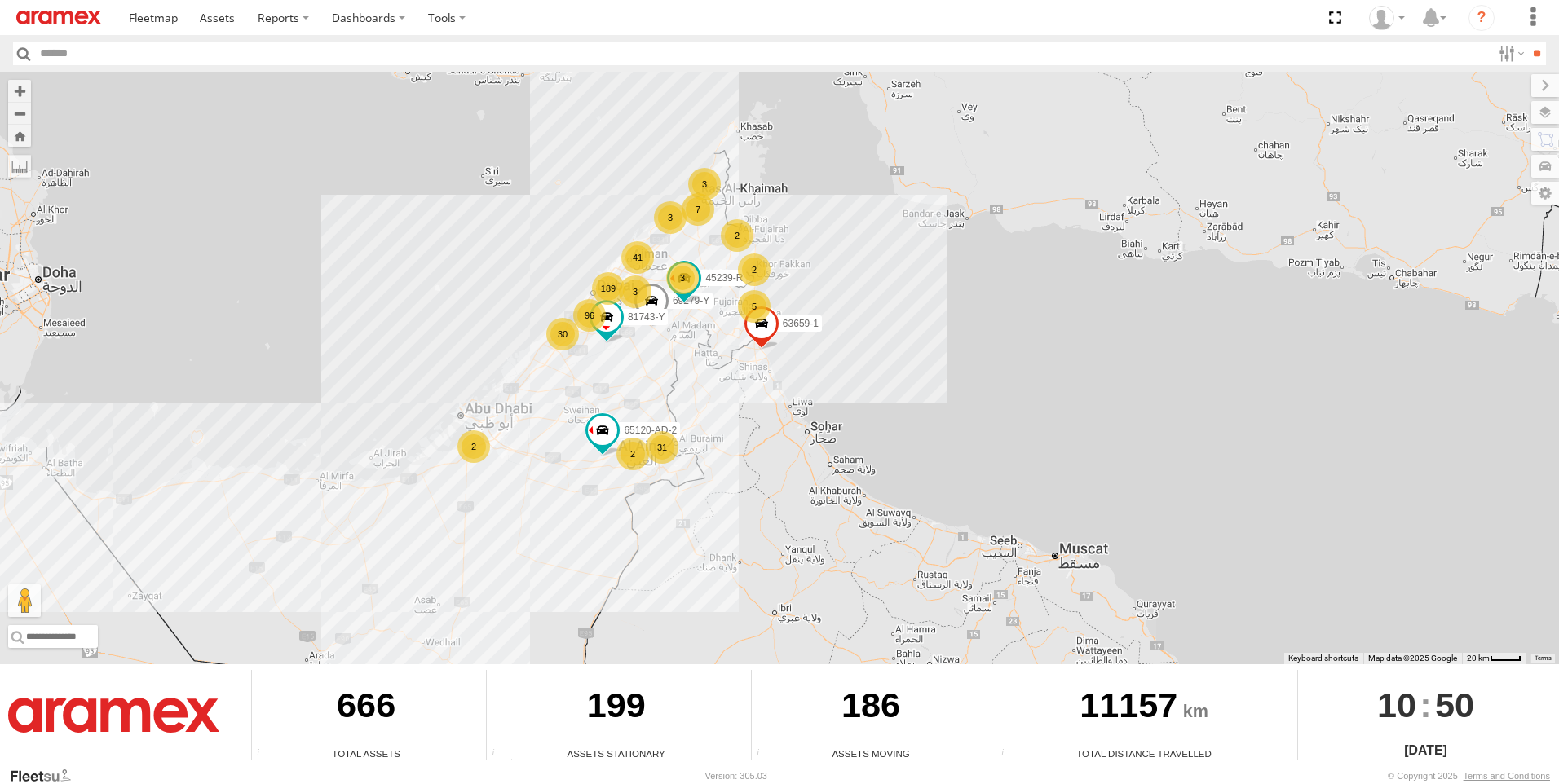
drag, startPoint x: 954, startPoint y: 167, endPoint x: 961, endPoint y: 272, distance: 105.2
click at [961, 272] on div "63659-1 69279-Y 45239-R 81743-Y 65120-AD-2 189 31 96 30 41 3 7 3 5 3 2 2 2 3 2" at bounding box center [779, 368] width 1559 height 592
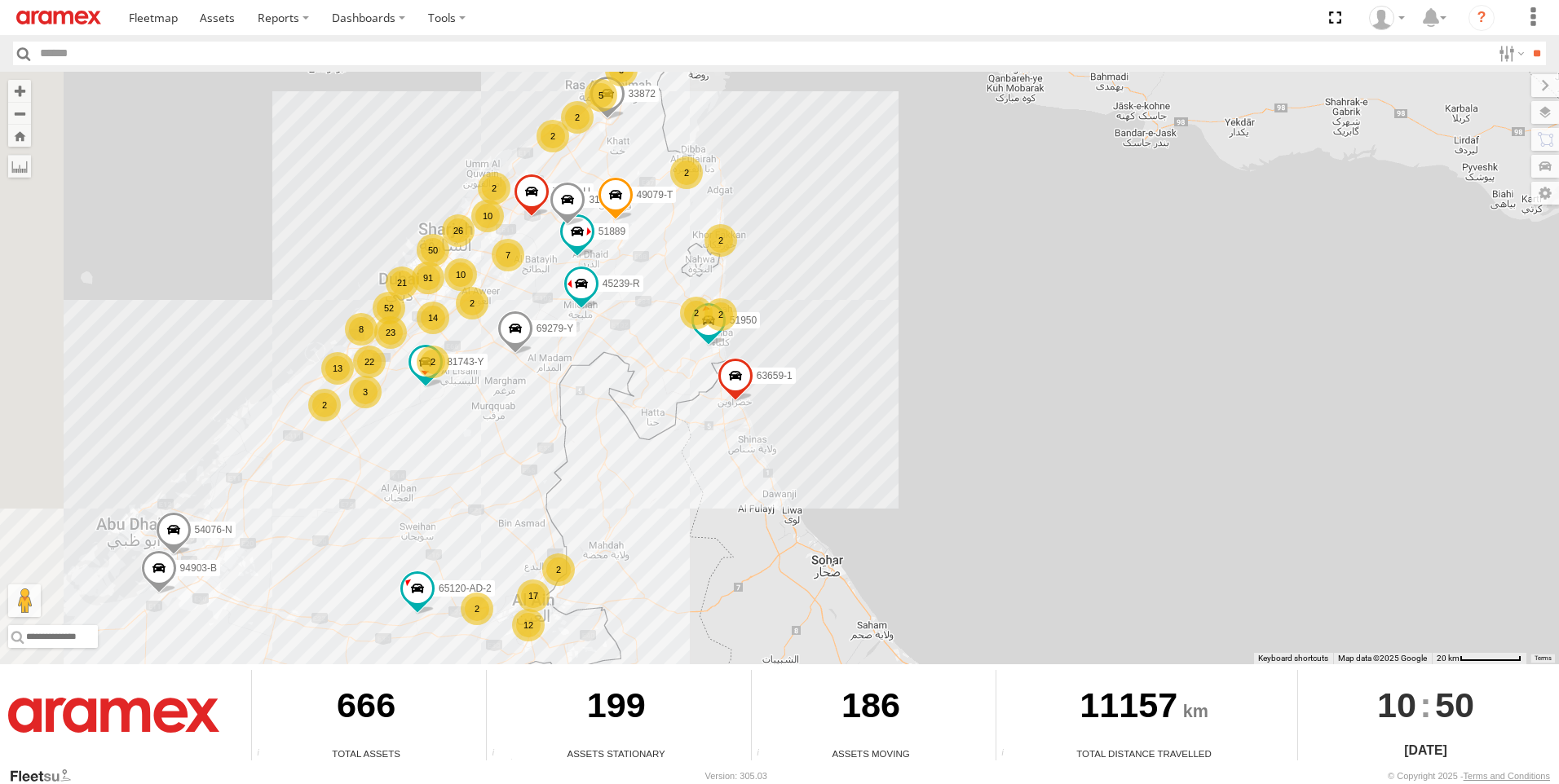
drag, startPoint x: 722, startPoint y: 317, endPoint x: 946, endPoint y: 294, distance: 225.2
click at [946, 294] on div "65120-AD-2 91 50 14 17 52 23 22 13 10 2 2 2 33872 76322-U 3 10 26 2 7 63659-1 5…" at bounding box center [779, 368] width 1559 height 592
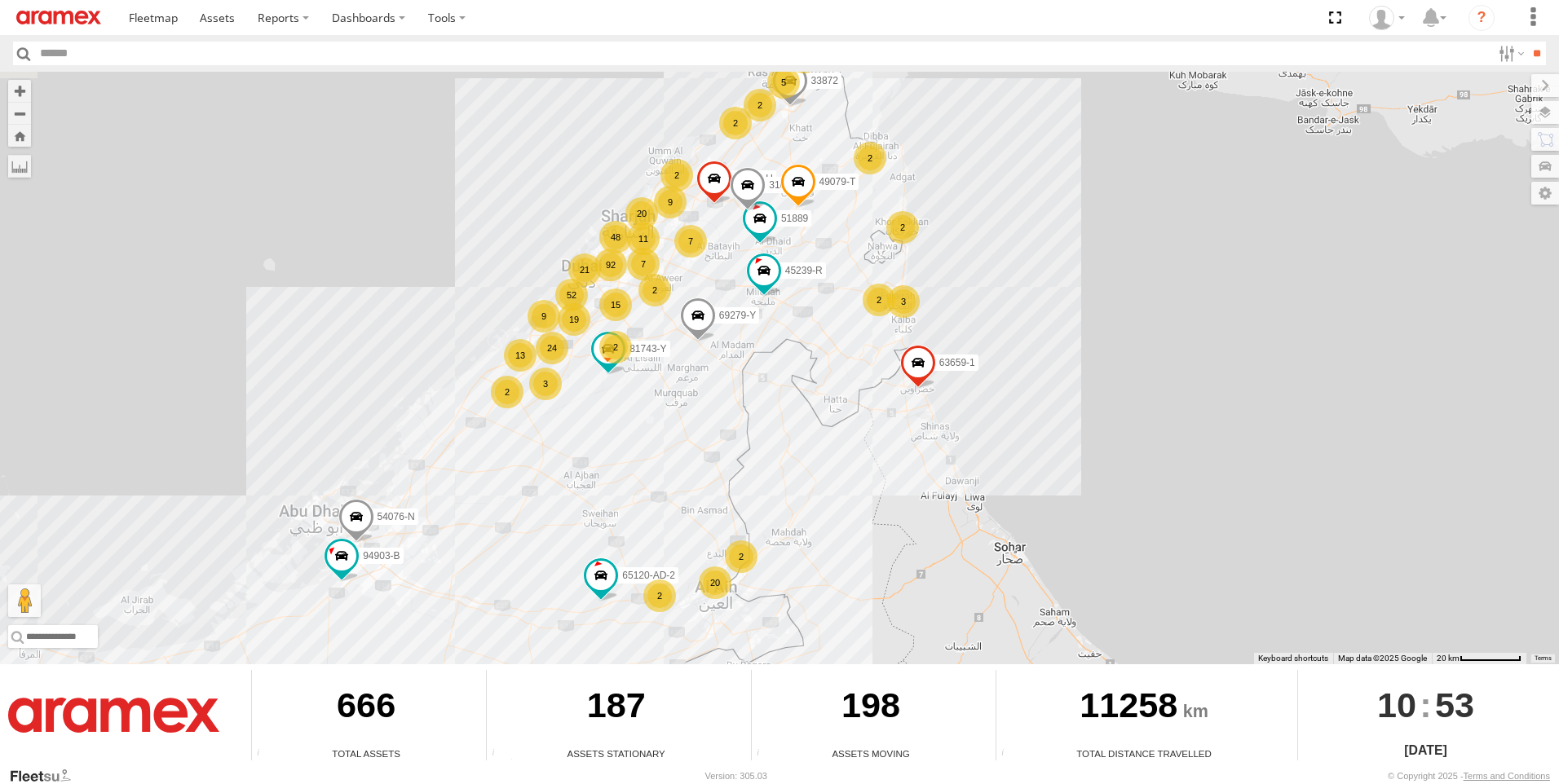
drag, startPoint x: 791, startPoint y: 383, endPoint x: 1001, endPoint y: 313, distance: 221.4
click at [1001, 313] on div "65120-AD-2 92 48 15 20 52 19 24 13 9 2 2 2 33872 76322-U 3 7 20 3 7 63659-1 518…" at bounding box center [779, 368] width 1559 height 592
click at [1057, 243] on div "65120-AD-2 92 48 15 20 52 19 24 13 9 2 2 2 33872 76322-U 3 7 20 3 7 63659-1 518…" at bounding box center [779, 368] width 1559 height 592
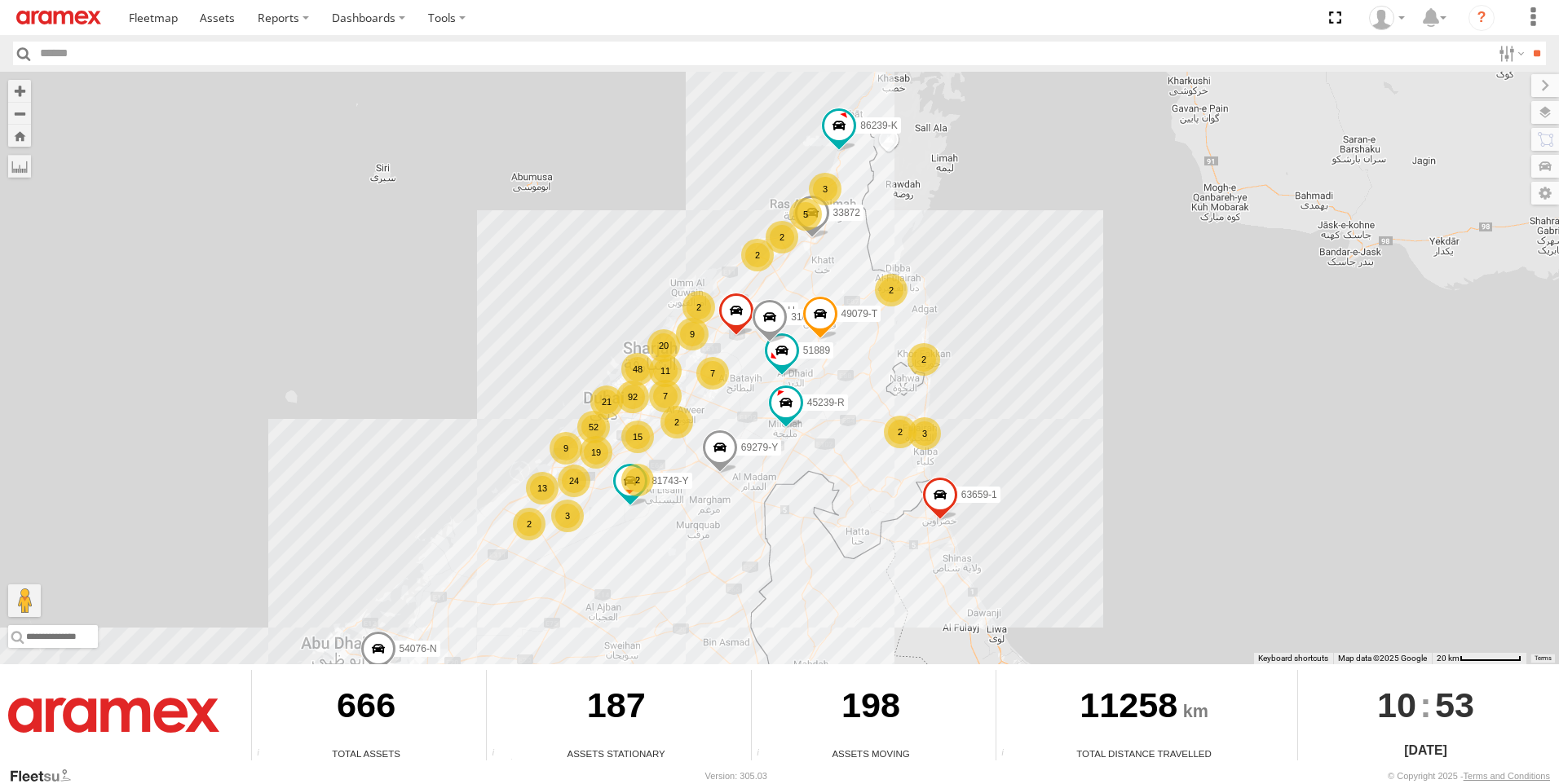
drag, startPoint x: 989, startPoint y: 183, endPoint x: 1010, endPoint y: 319, distance: 137.6
click at [1010, 319] on div "65120-AD-2 92 48 15 20 52 19 24 13 9 2 2 2 33872 76322-U 3 7 20 3 7 63659-1 518…" at bounding box center [779, 368] width 1559 height 592
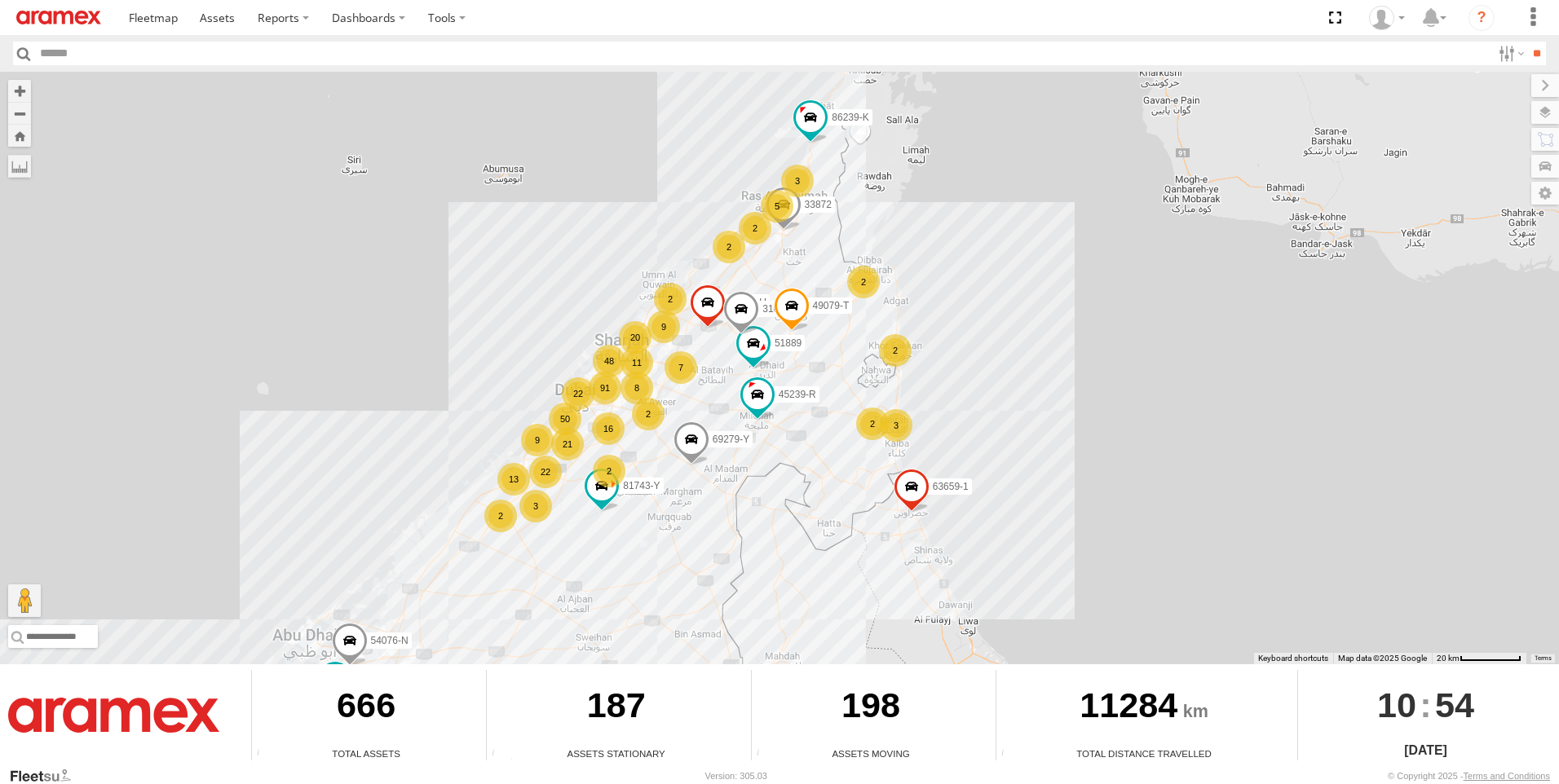
drag, startPoint x: 896, startPoint y: 310, endPoint x: 992, endPoint y: 373, distance: 114.8
click at [992, 373] on div "65120-AD-2 63659-1 69279-Y 45239-R 81743-Y 76322-U 51889 31045 Y 49079-T 91 48 …" at bounding box center [779, 368] width 1559 height 592
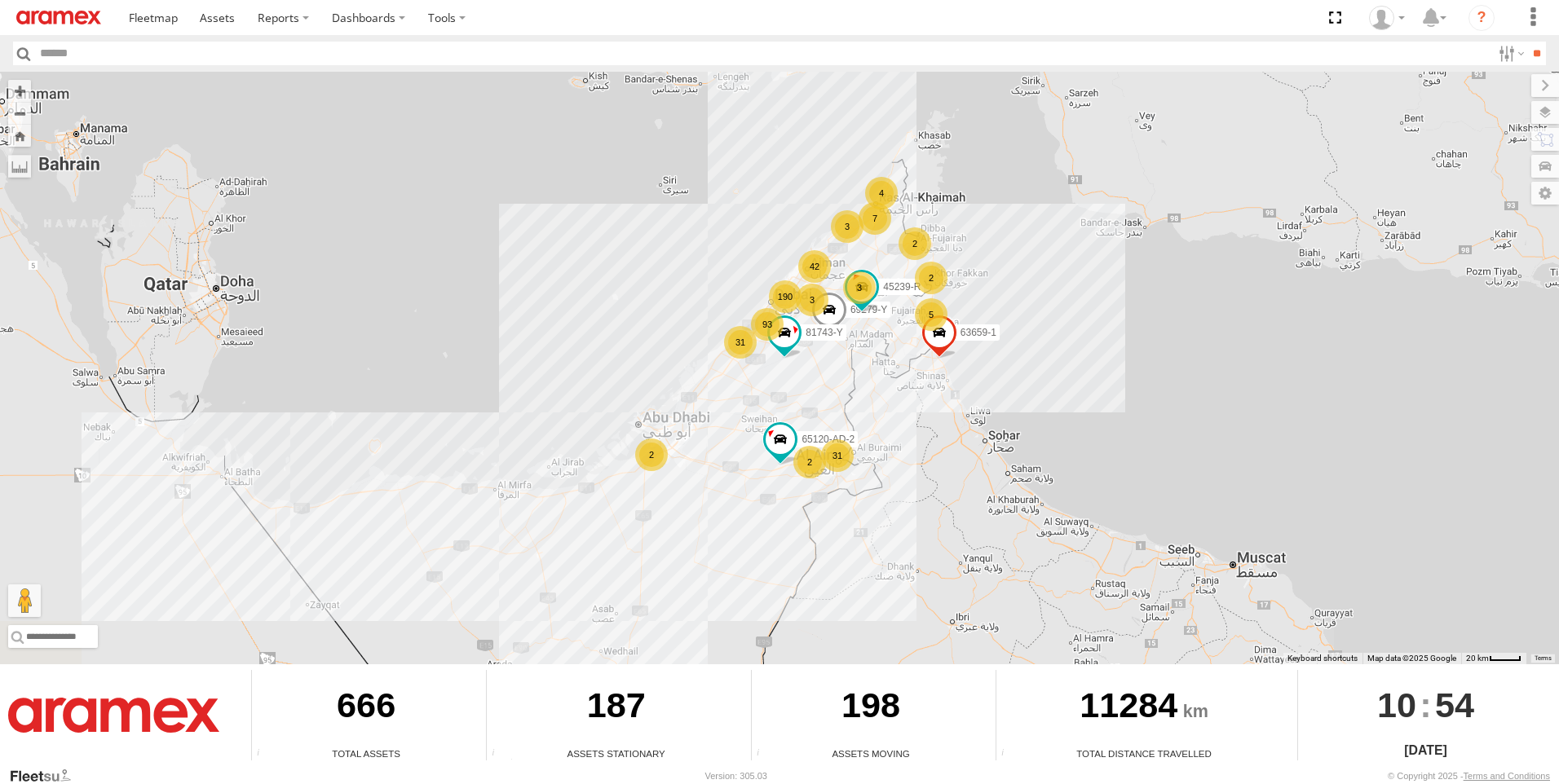
drag, startPoint x: 1060, startPoint y: 370, endPoint x: 1046, endPoint y: 279, distance: 92.1
click at [1046, 279] on div "65120-AD-2 63659-1 69279-Y 45239-R 81743-Y 190 31 93 31 42 3 7 4 5 3 2 2 2 3 2" at bounding box center [779, 368] width 1559 height 592
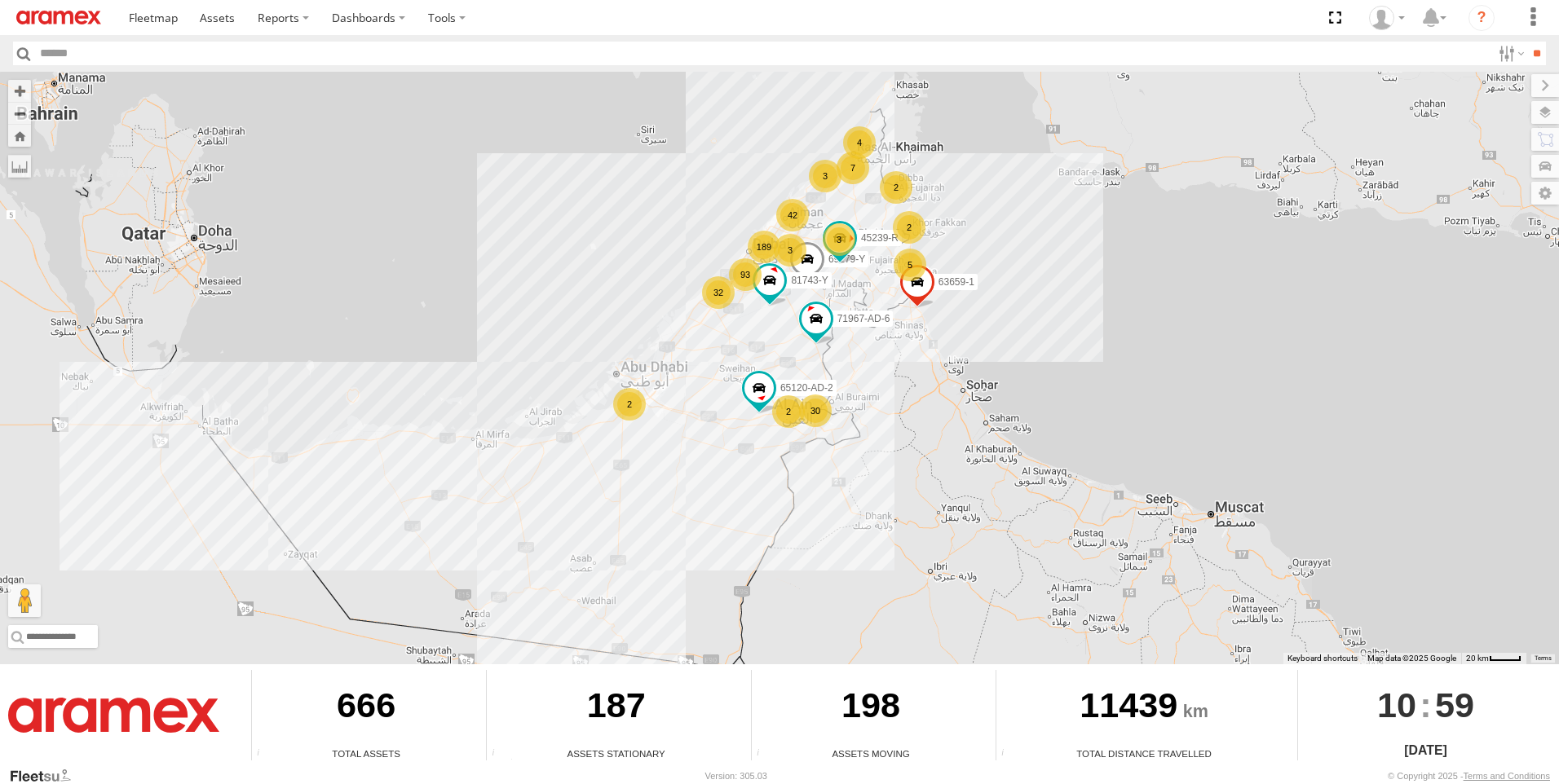
drag, startPoint x: 1138, startPoint y: 400, endPoint x: 1133, endPoint y: 309, distance: 91.1
click at [1133, 309] on div "189 30 93 32 42 3 7 4 5 63659-1 3 2 71967-AD-6 2 69279-Y 45239-R 2 81743-Y 6512…" at bounding box center [779, 368] width 1559 height 592
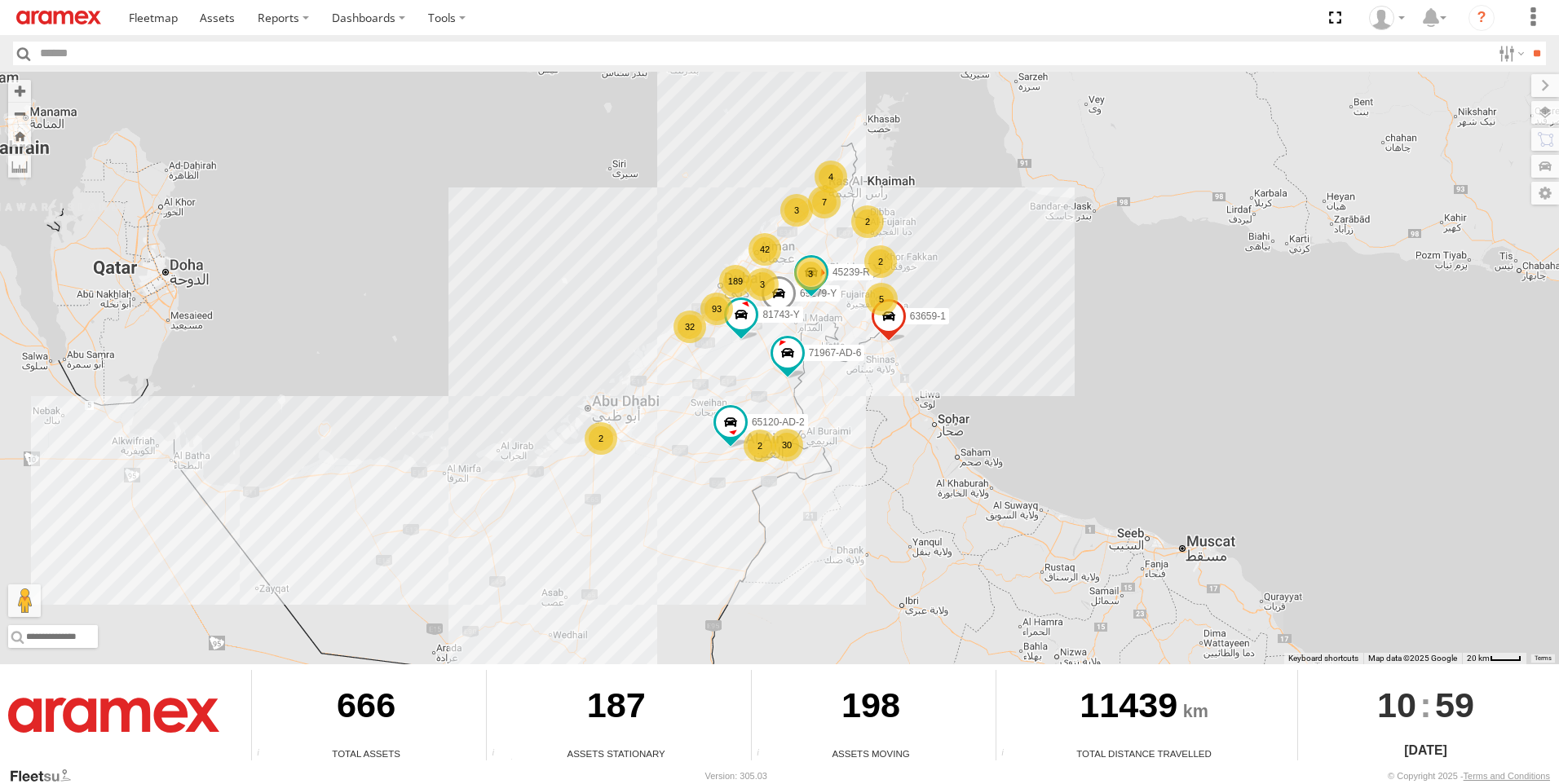
drag, startPoint x: 1140, startPoint y: 260, endPoint x: 1103, endPoint y: 250, distance: 38.3
click at [1103, 250] on div "189 30 93 32 42 3 7 4 5 63659-1 3 2 71967-AD-6 2 69279-Y 45239-R 2 81743-Y 6512…" at bounding box center [779, 368] width 1559 height 592
click at [417, 28] on label "Dashboards" at bounding box center [368, 18] width 96 height 35
click at [426, 111] on span at bounding box center [379, 103] width 94 height 16
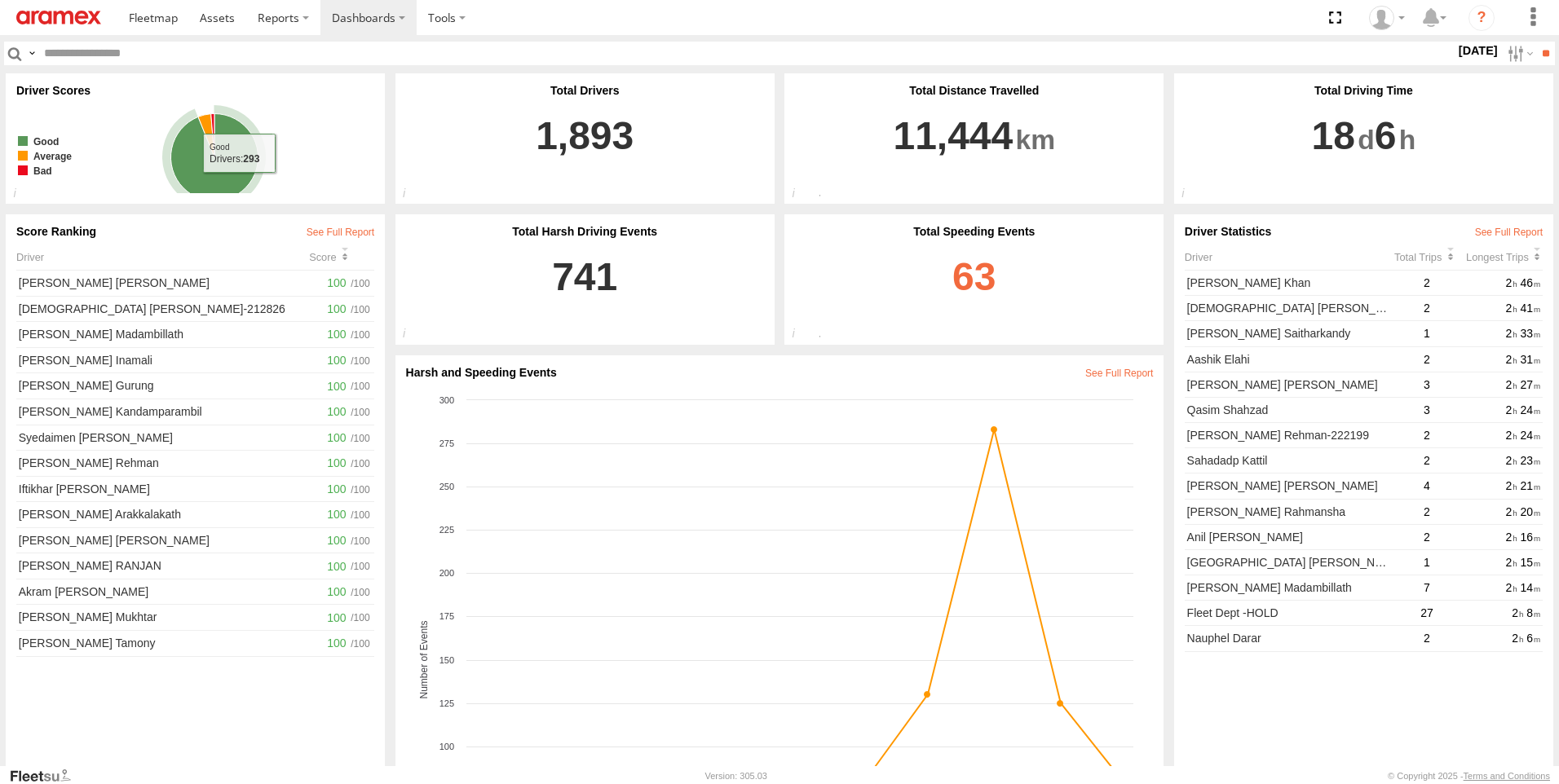
drag, startPoint x: 968, startPoint y: 330, endPoint x: 998, endPoint y: 330, distance: 30.0
click at [968, 330] on link "63" at bounding box center [973, 286] width 358 height 96
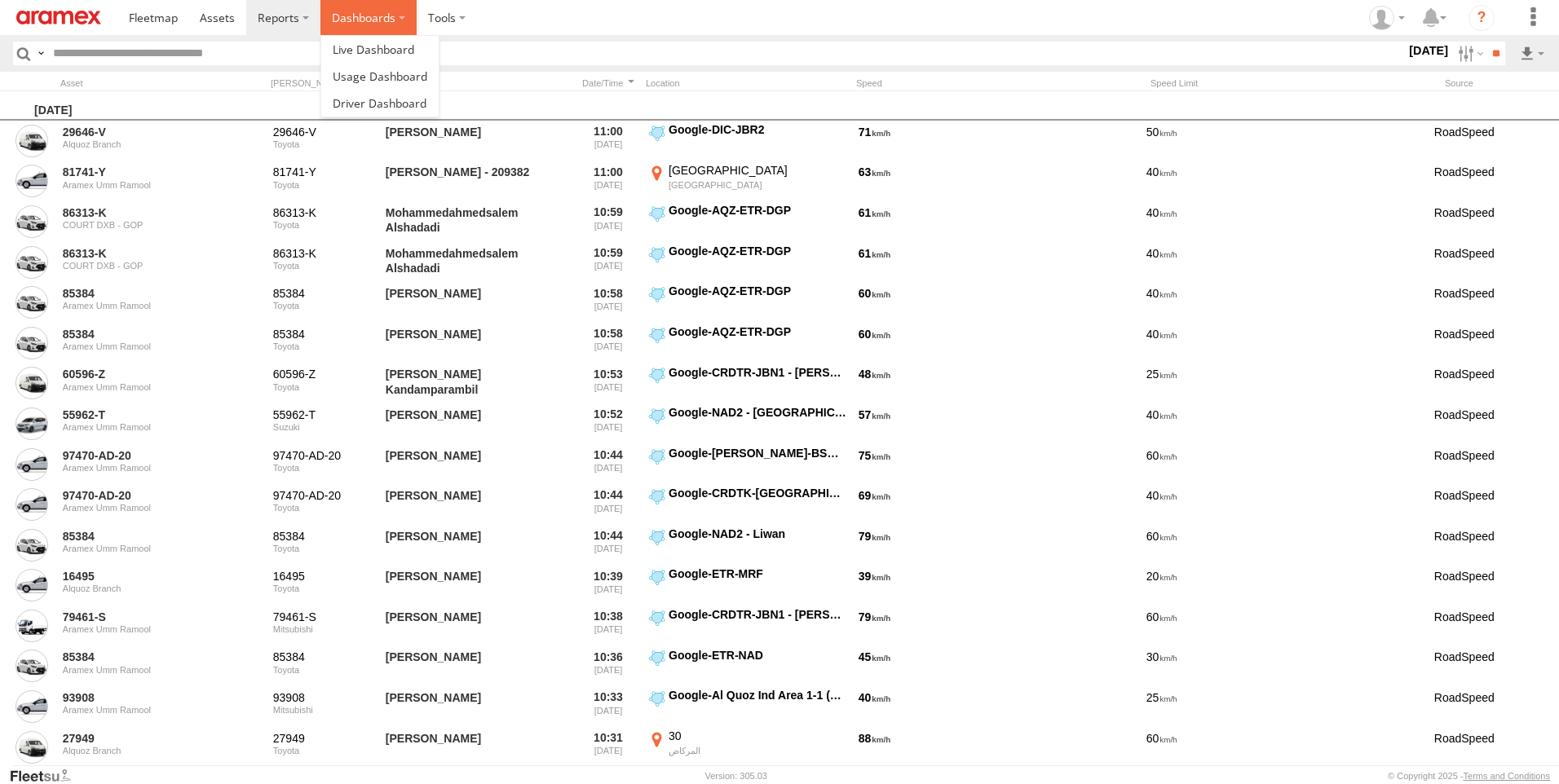
click at [417, 18] on label "Dashboards" at bounding box center [368, 18] width 96 height 35
click at [426, 111] on span at bounding box center [379, 103] width 94 height 16
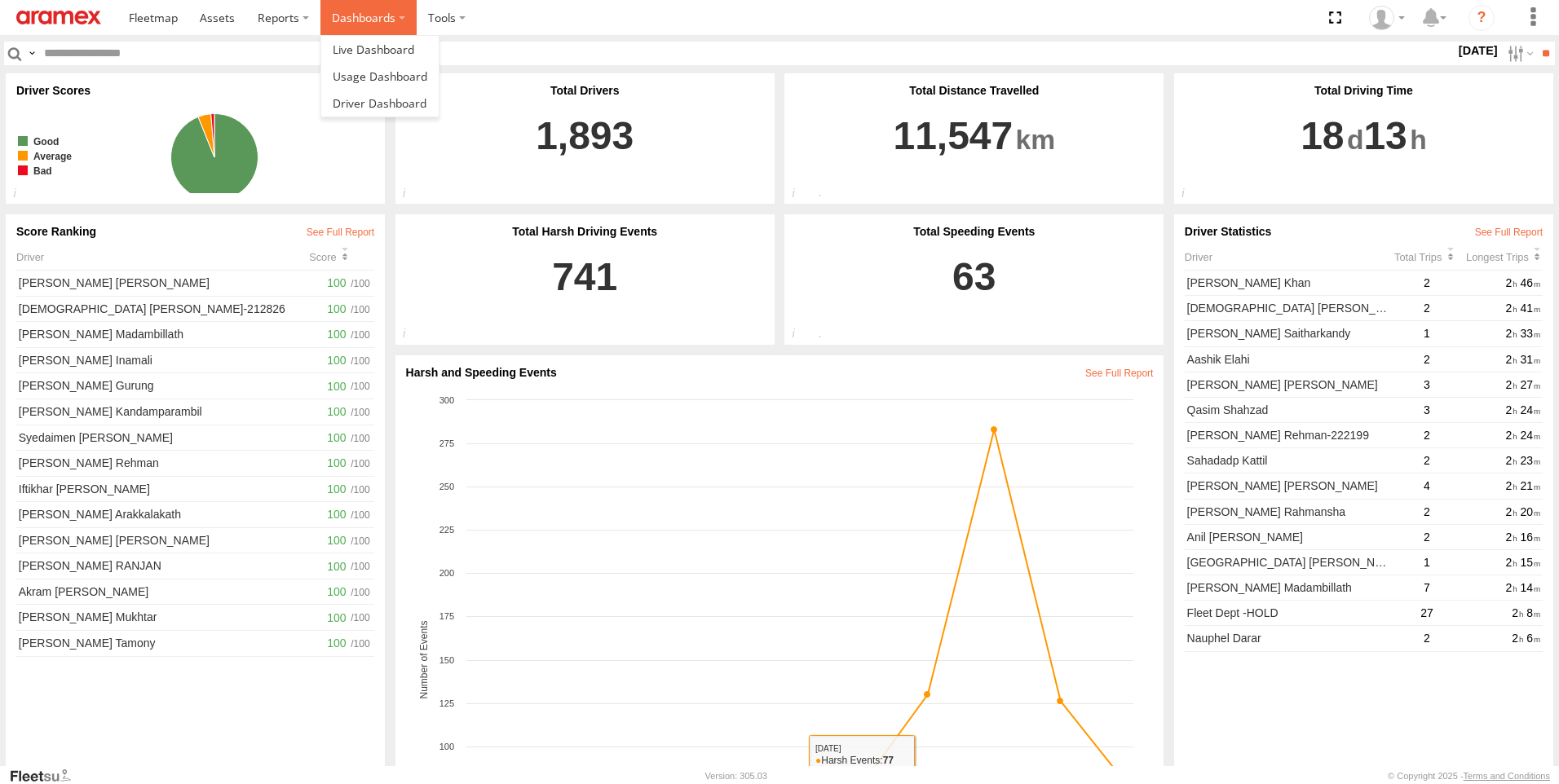
click at [417, 18] on label "Dashboards" at bounding box center [368, 18] width 96 height 35
click at [477, 24] on label at bounding box center [447, 18] width 61 height 35
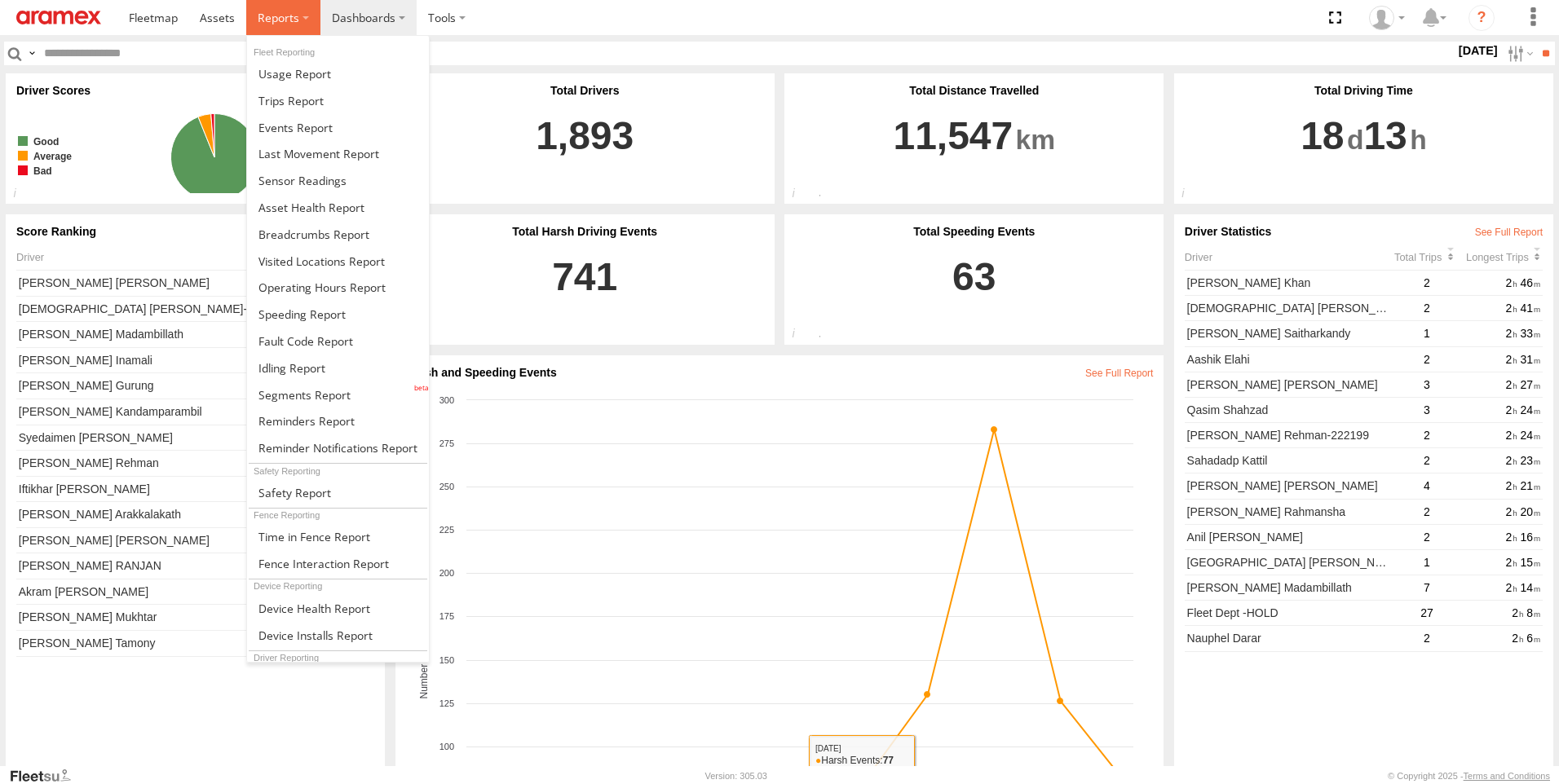
click at [320, 21] on label at bounding box center [283, 18] width 74 height 35
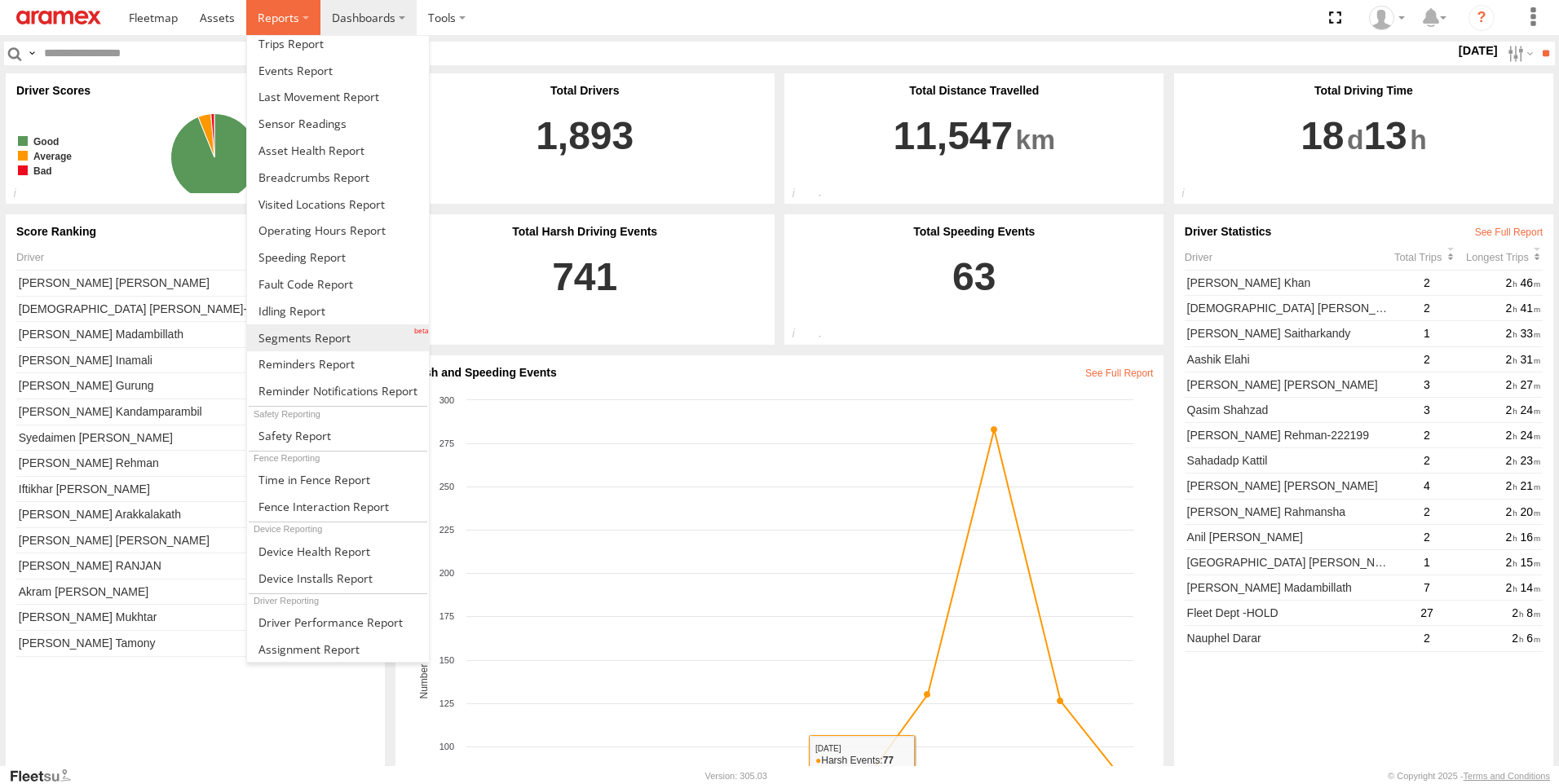
scroll to position [163, 0]
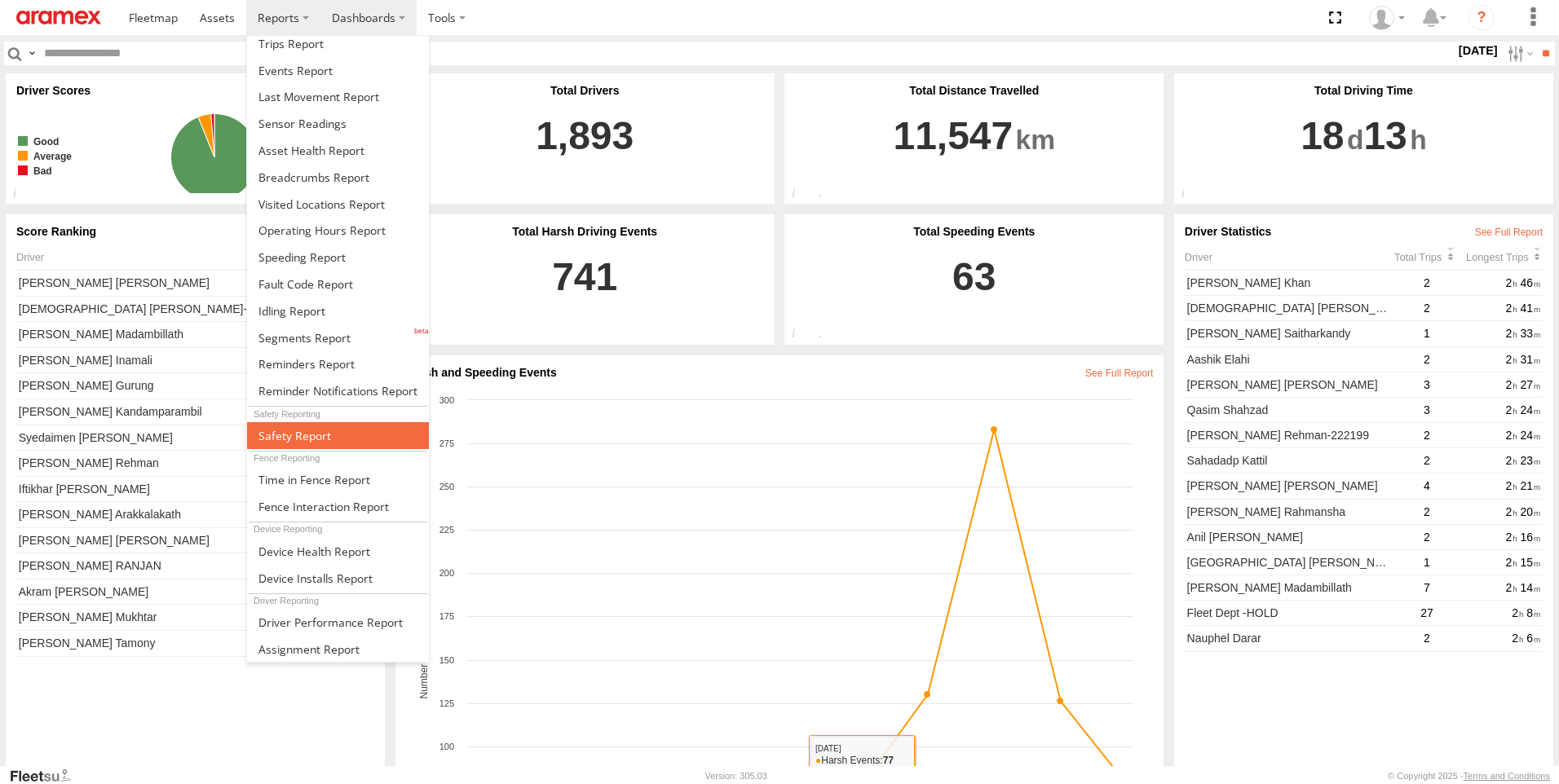
click at [331, 428] on span at bounding box center [295, 436] width 73 height 16
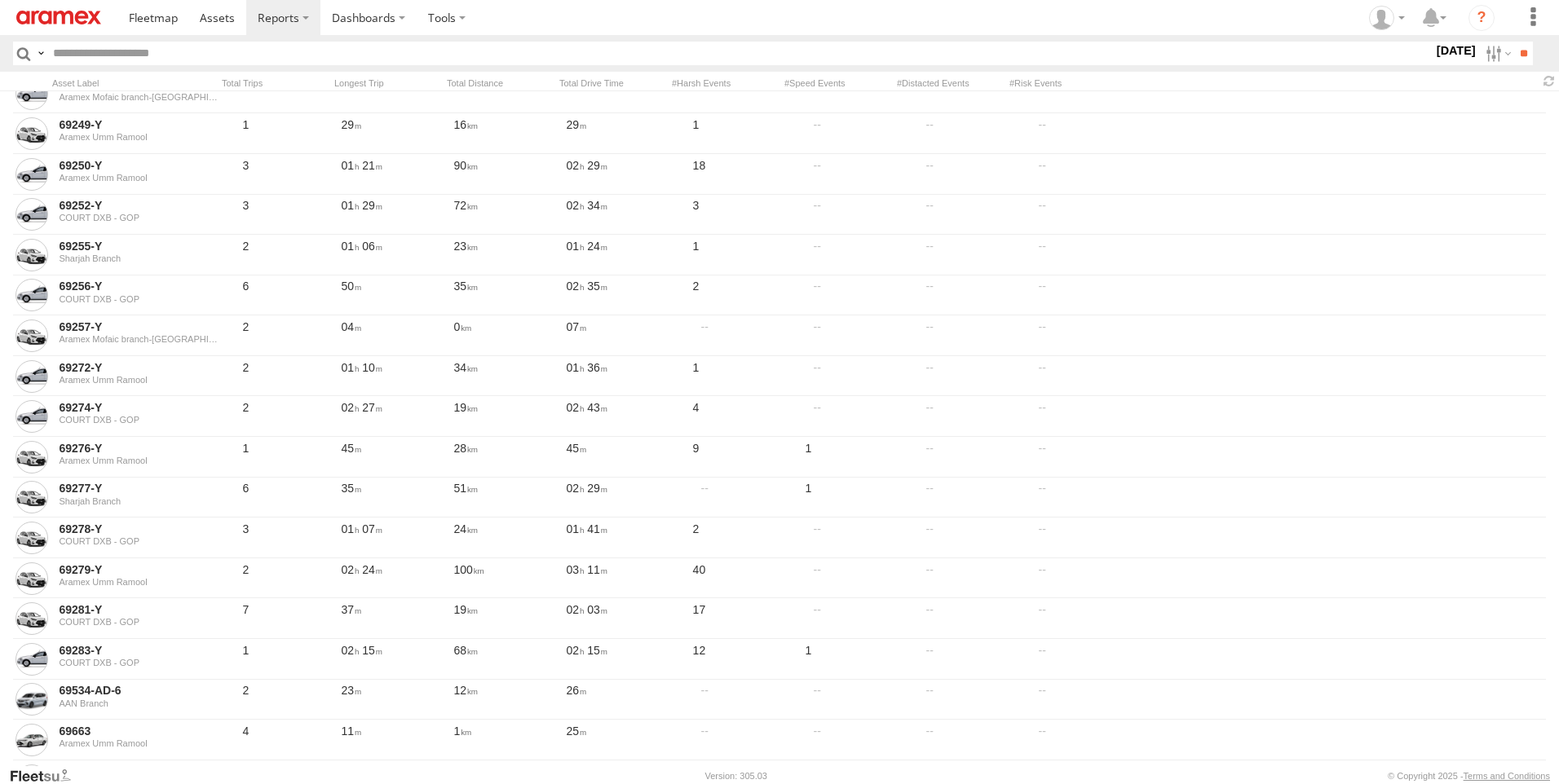
scroll to position [7662, 0]
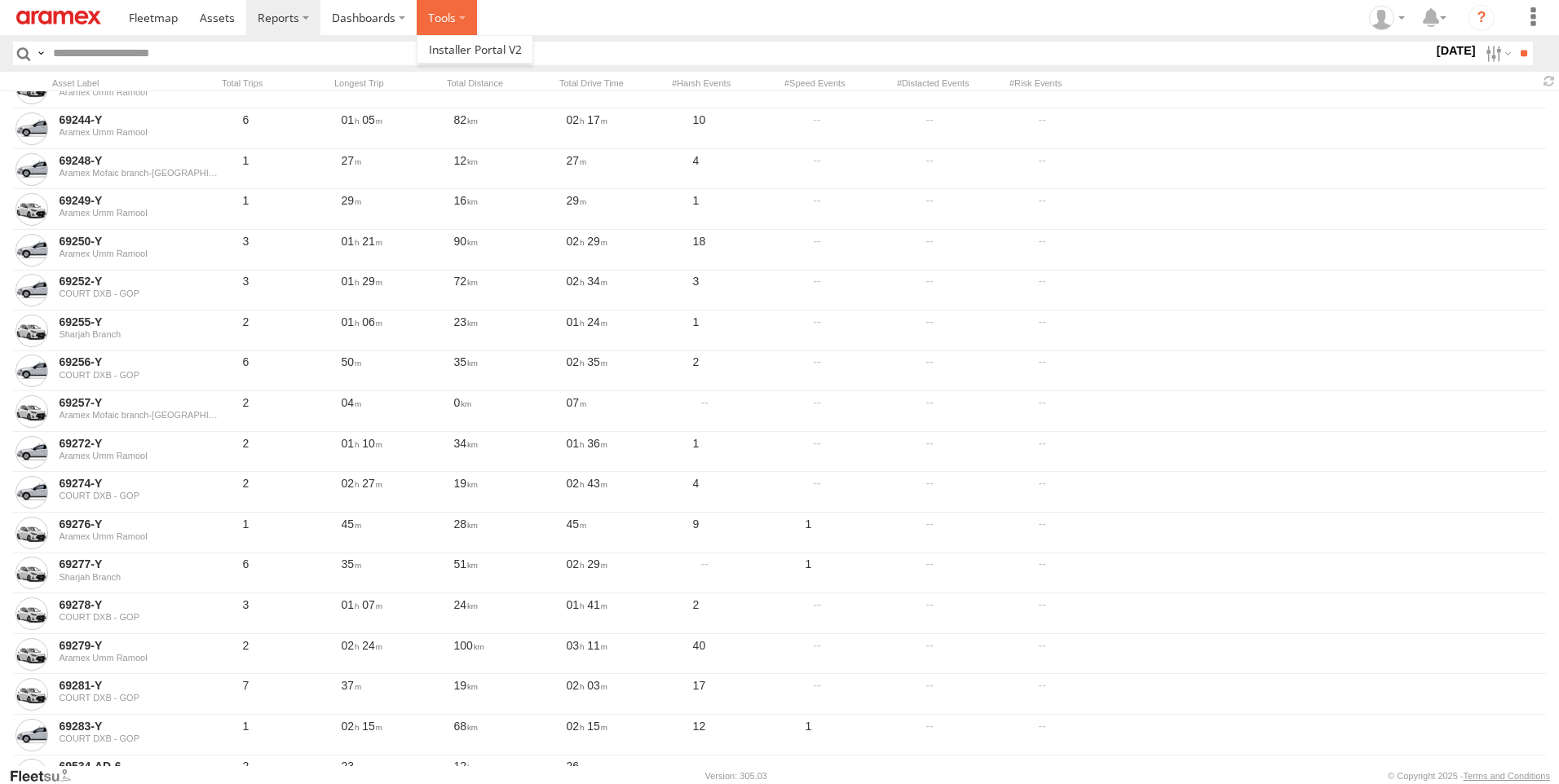
click at [477, 28] on label at bounding box center [447, 18] width 61 height 35
click at [417, 17] on label "Dashboards" at bounding box center [368, 18] width 96 height 35
click at [731, 19] on section at bounding box center [836, 18] width 1438 height 35
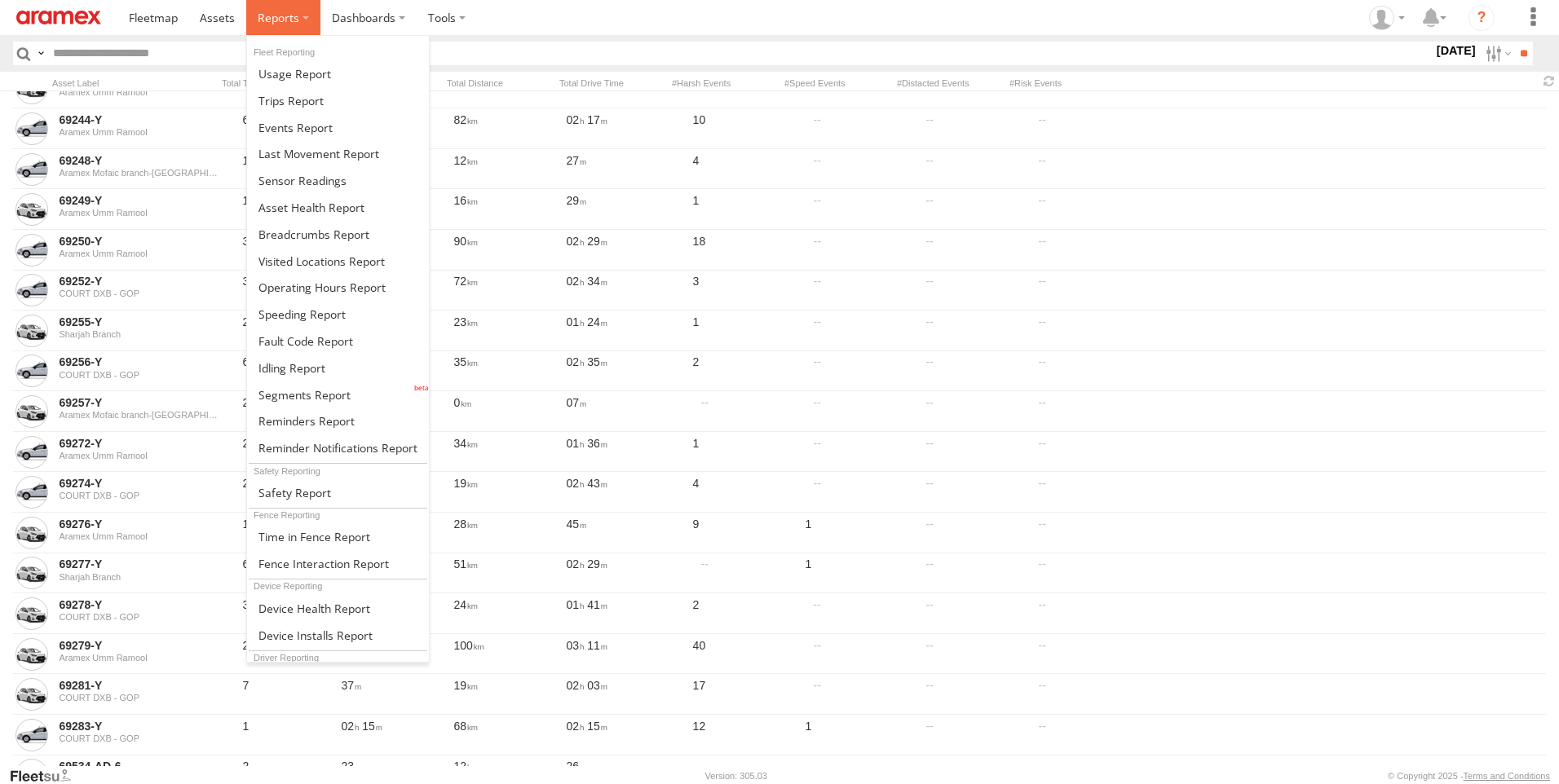
click at [320, 15] on label at bounding box center [283, 18] width 74 height 35
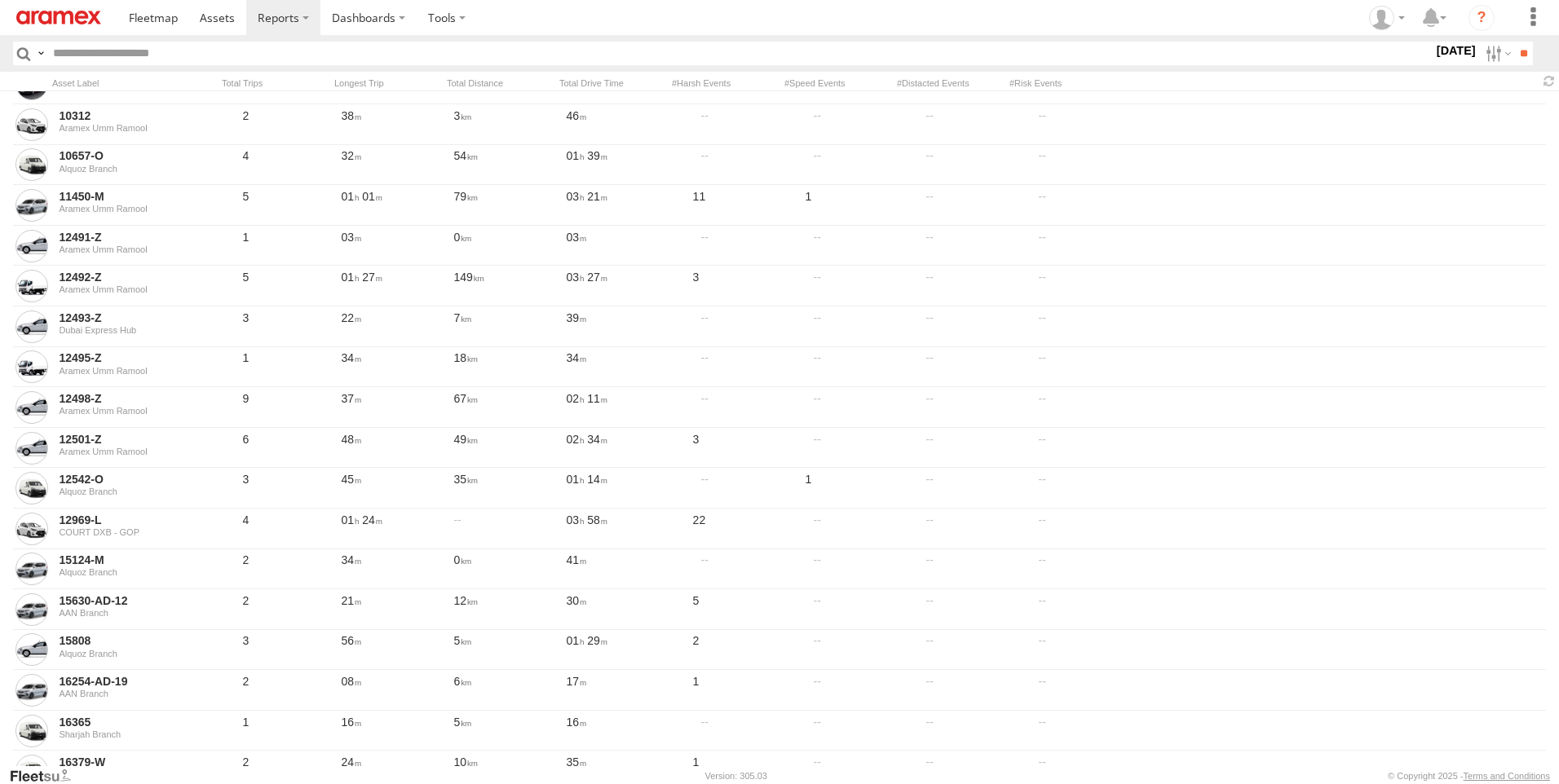
scroll to position [0, 0]
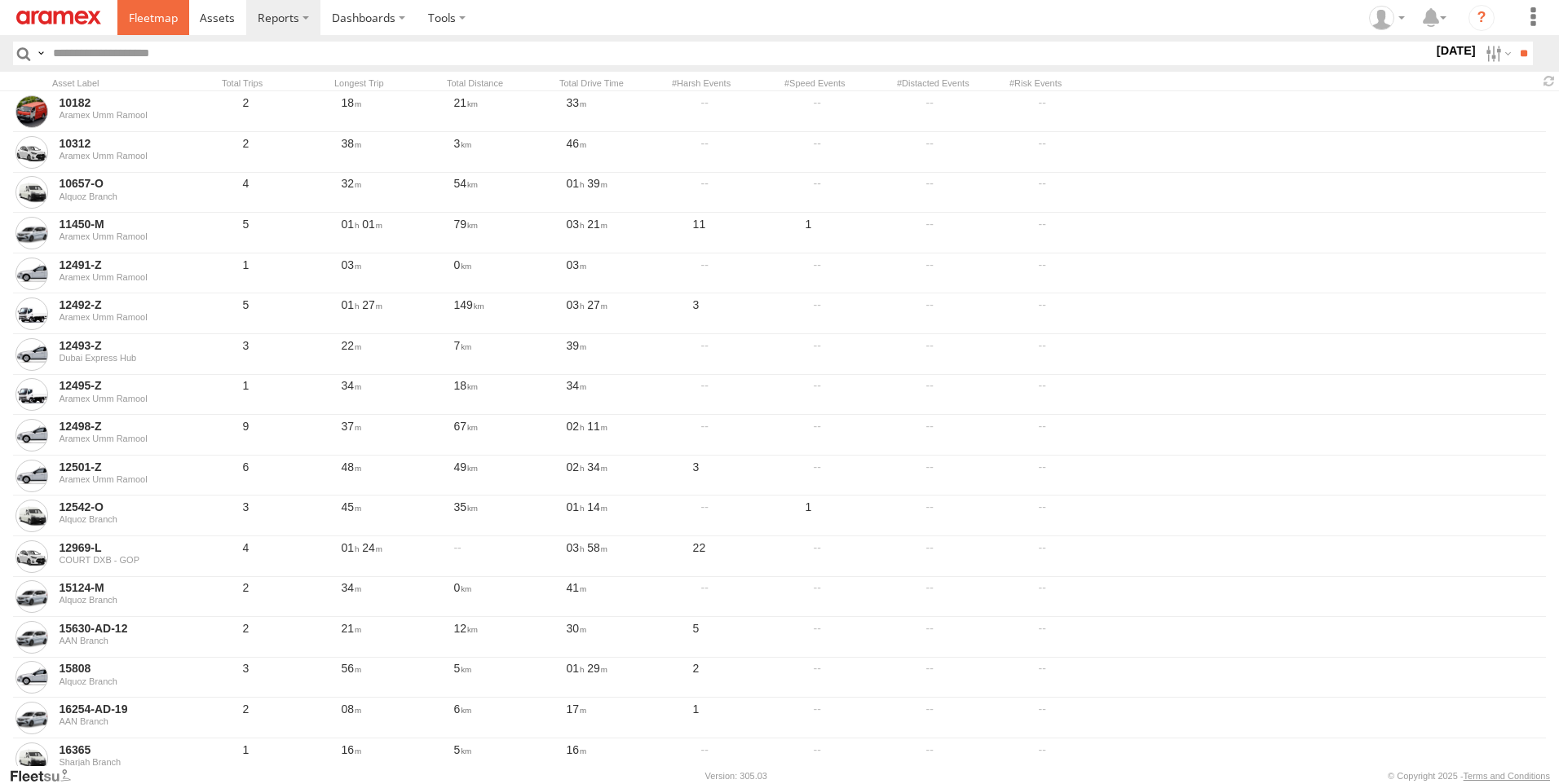
click at [178, 18] on span at bounding box center [153, 18] width 49 height 16
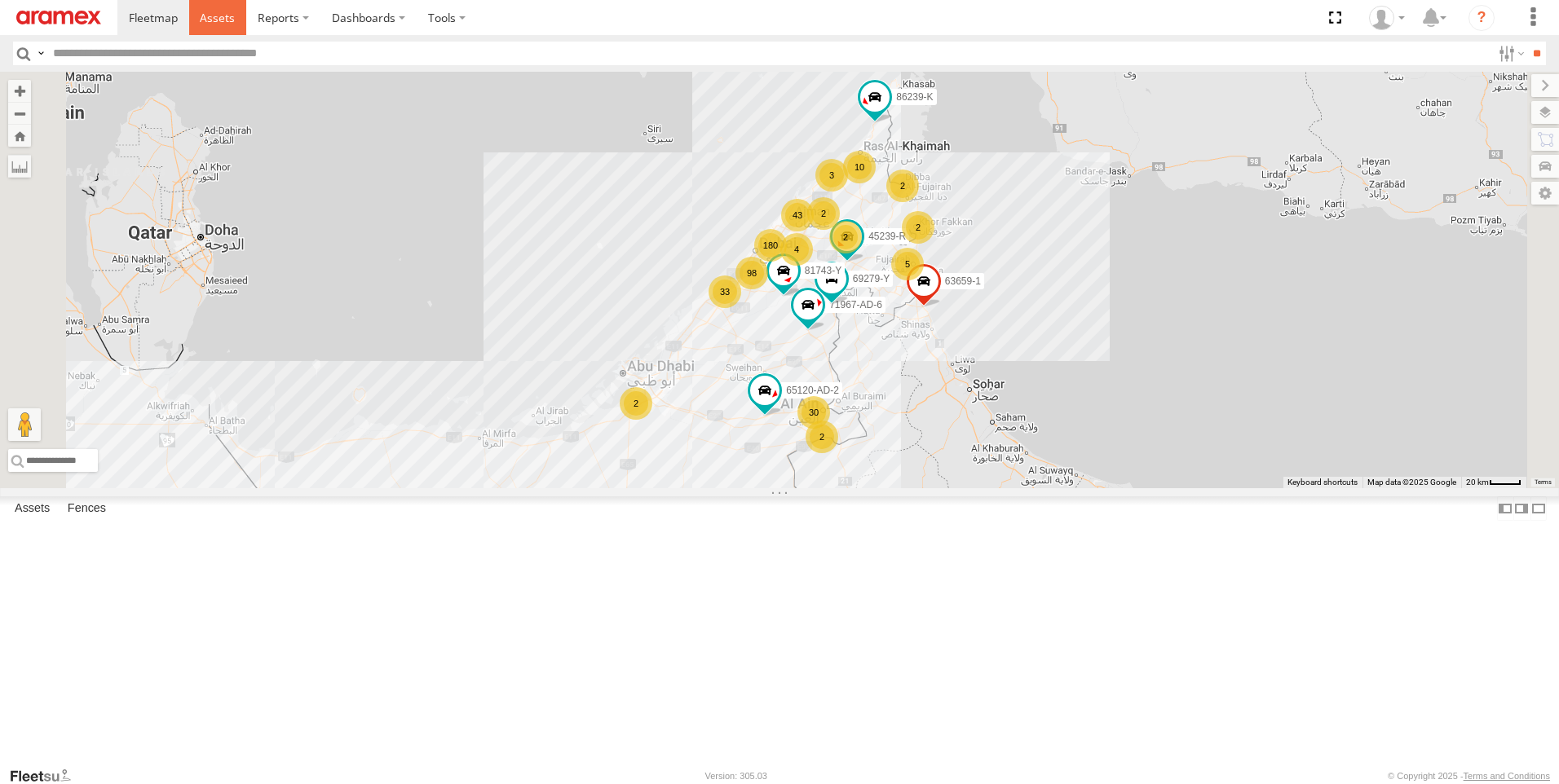
click at [235, 24] on span at bounding box center [217, 18] width 35 height 16
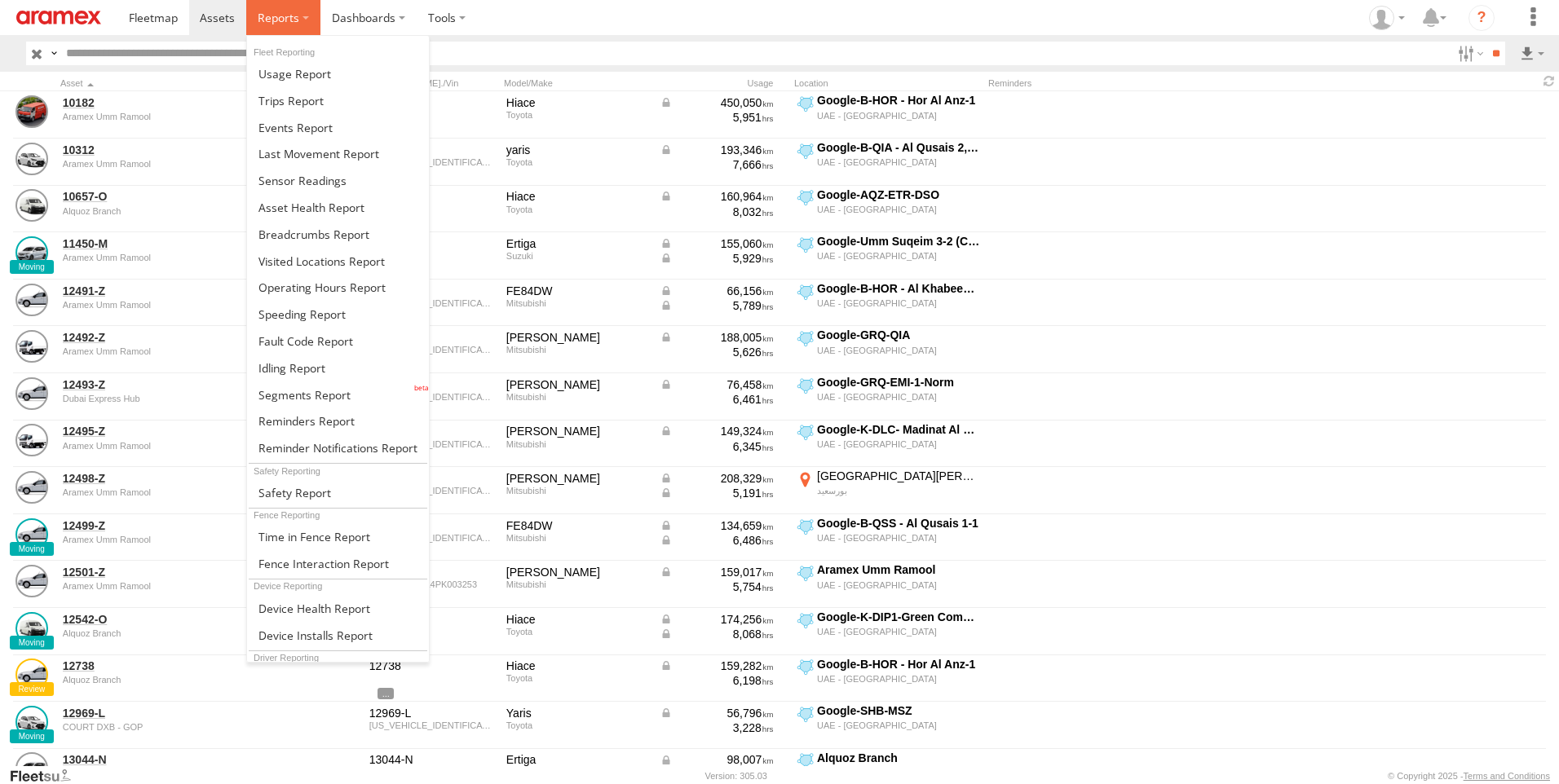
click at [320, 19] on label at bounding box center [283, 18] width 74 height 35
